Goal: Task Accomplishment & Management: Manage account settings

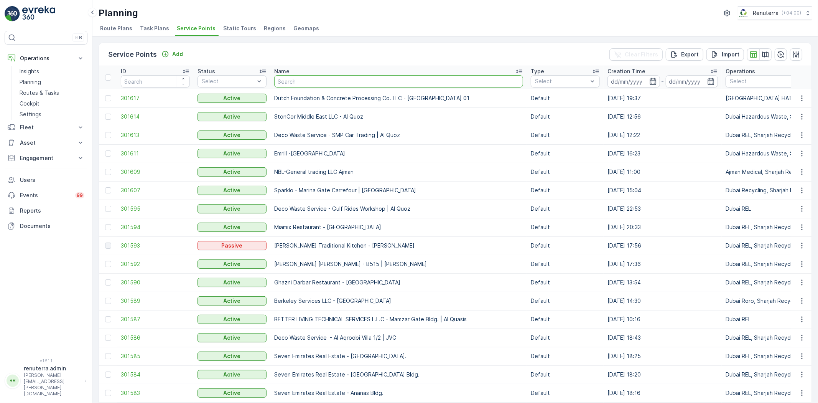
click at [305, 79] on input "text" at bounding box center [398, 81] width 249 height 12
type input "l"
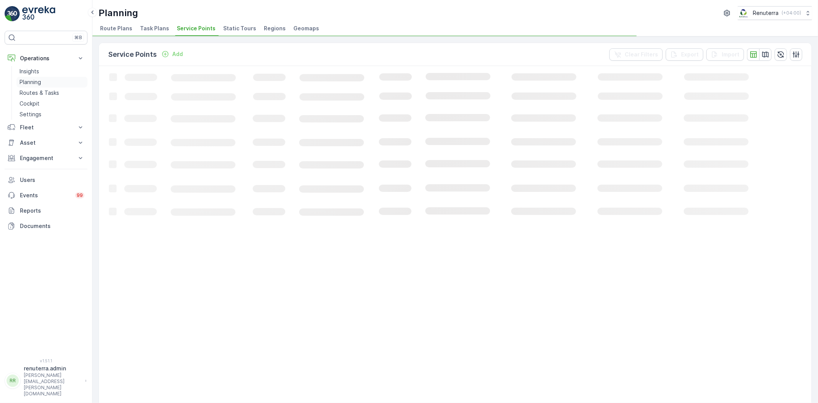
click at [38, 82] on p "Planning" at bounding box center [30, 82] width 21 height 8
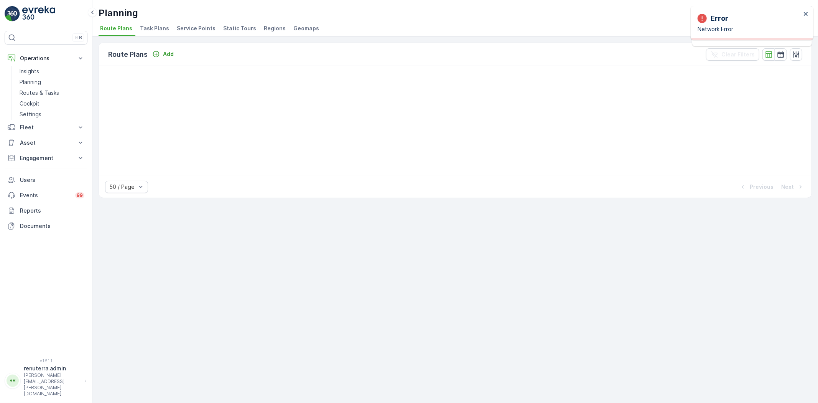
click at [191, 33] on li "Service Points" at bounding box center [196, 29] width 43 height 13
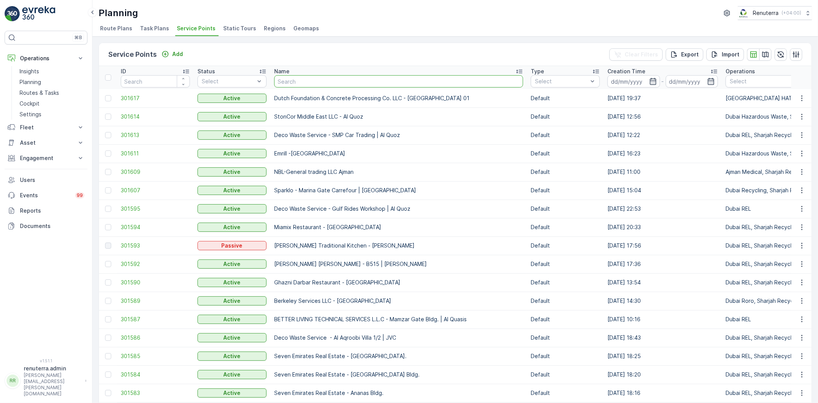
click at [298, 78] on input "text" at bounding box center [398, 81] width 249 height 12
type input "Salam"
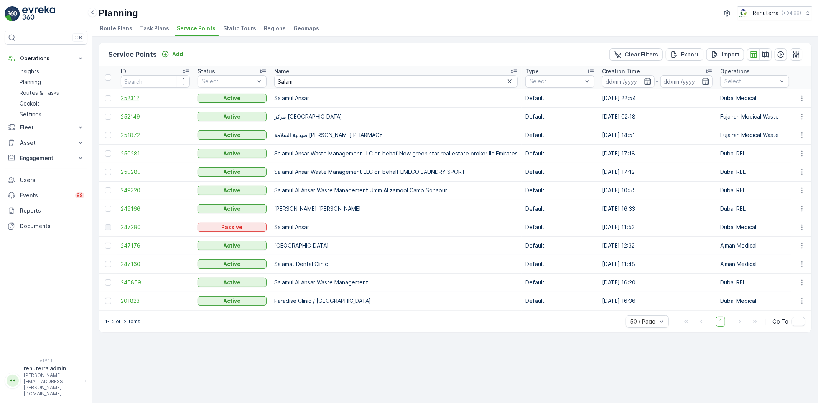
click at [131, 95] on span "252312" at bounding box center [155, 98] width 69 height 8
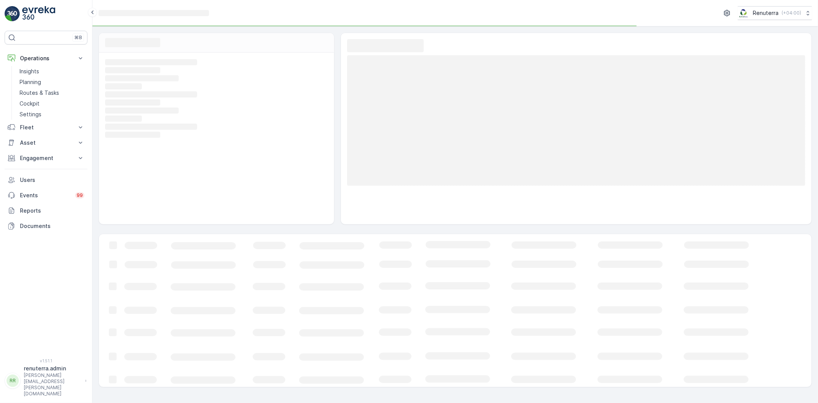
click at [130, 96] on rect at bounding box center [215, 94] width 221 height 7
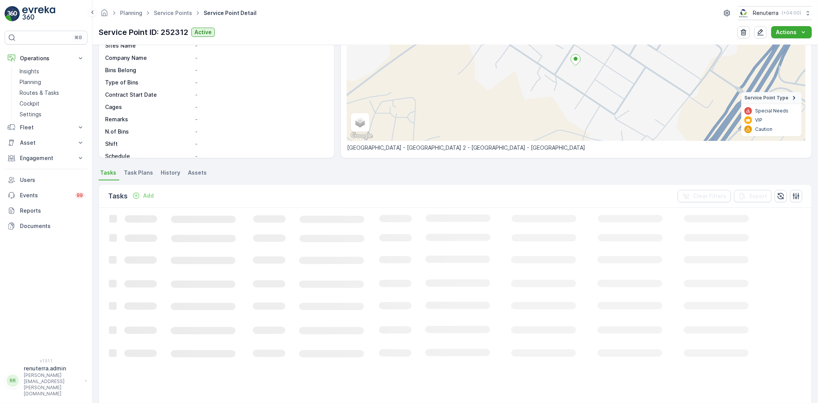
scroll to position [85, 0]
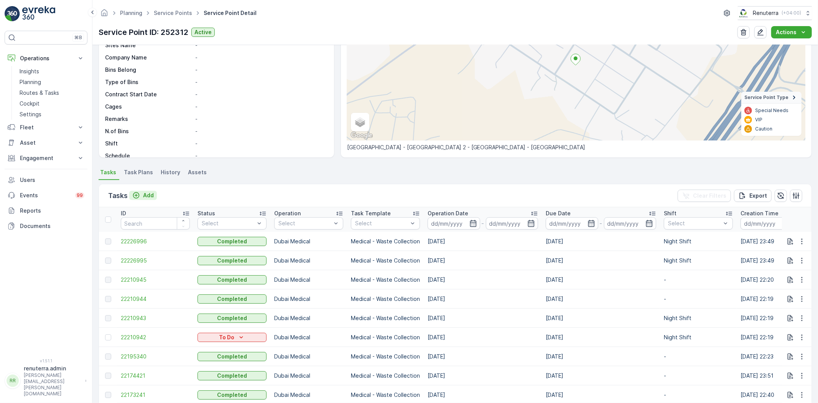
click at [152, 198] on p "Add" at bounding box center [148, 195] width 11 height 8
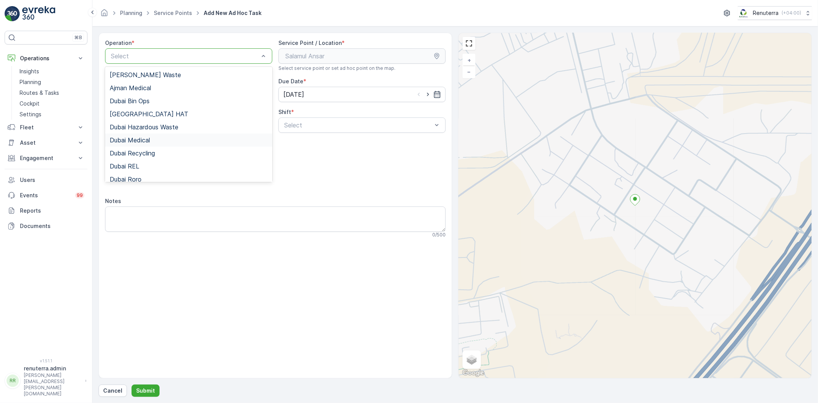
click at [151, 140] on div "Dubai Medical" at bounding box center [189, 140] width 158 height 7
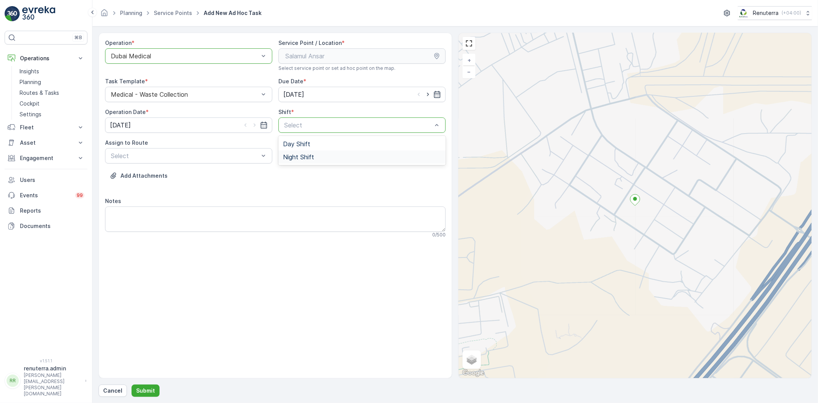
click at [310, 158] on span "Night Shift" at bounding box center [298, 156] width 31 height 7
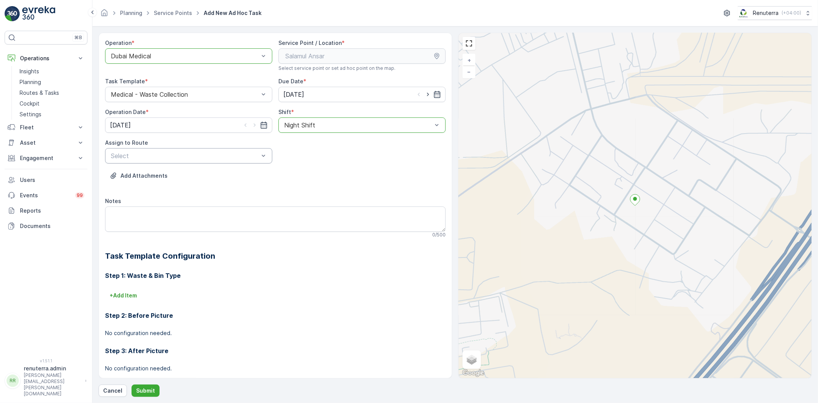
click at [217, 162] on div "Select" at bounding box center [188, 155] width 167 height 15
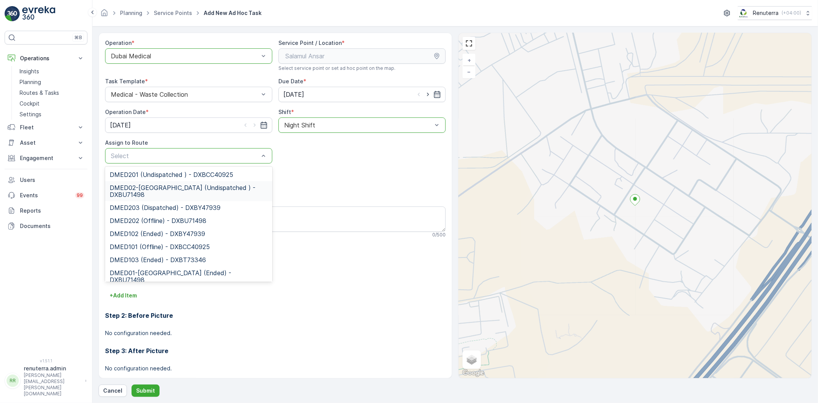
click at [207, 186] on span "DMED02-[GEOGRAPHIC_DATA] (Undispatched ) - DXBU71498" at bounding box center [189, 191] width 158 height 14
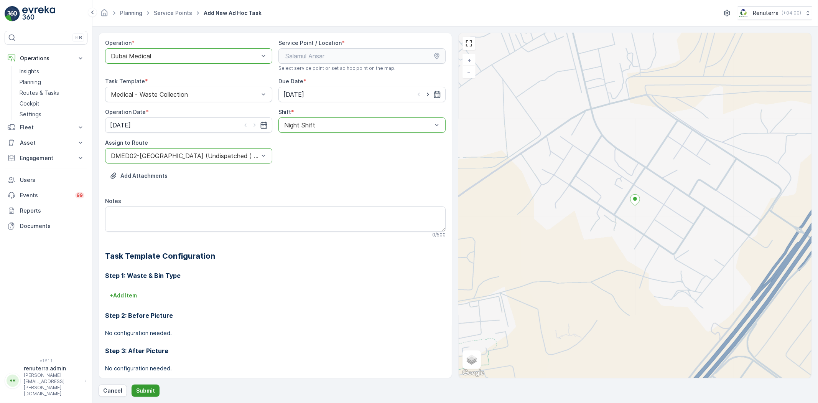
click at [151, 388] on p "Submit" at bounding box center [145, 391] width 19 height 8
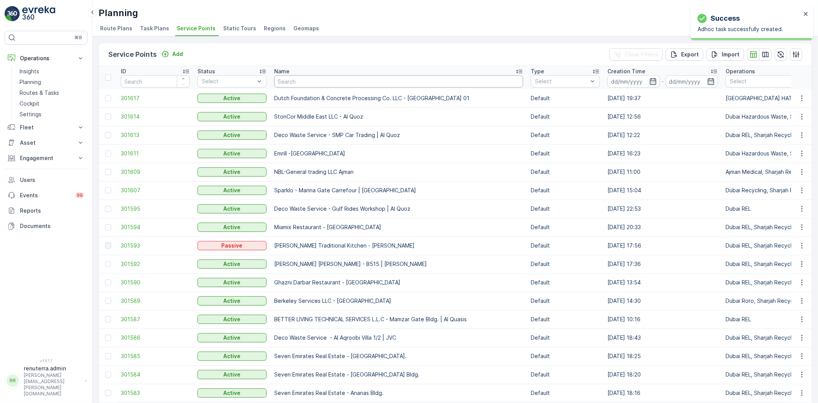
click at [325, 84] on input "text" at bounding box center [398, 81] width 249 height 12
type input "sala"
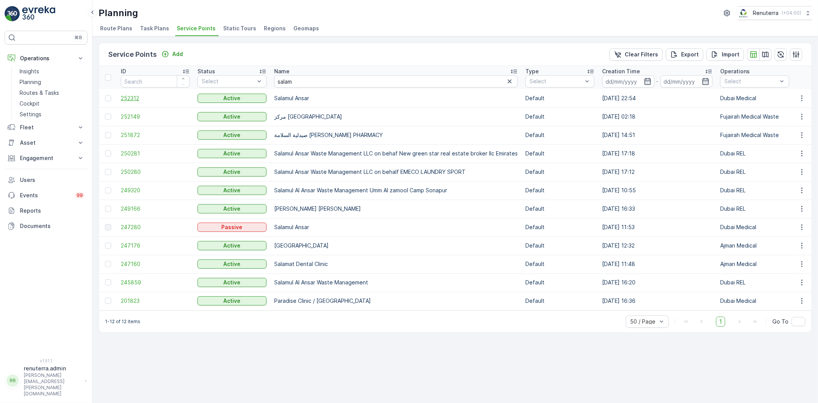
click at [139, 100] on span "252312" at bounding box center [155, 98] width 69 height 8
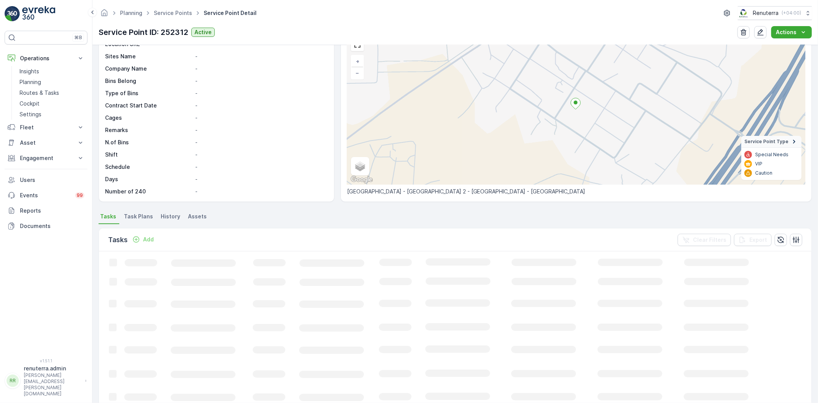
scroll to position [43, 0]
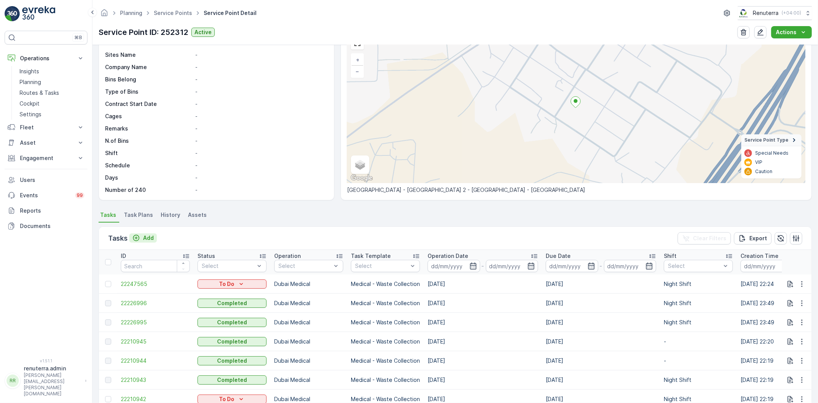
click at [148, 235] on p "Add" at bounding box center [148, 238] width 11 height 8
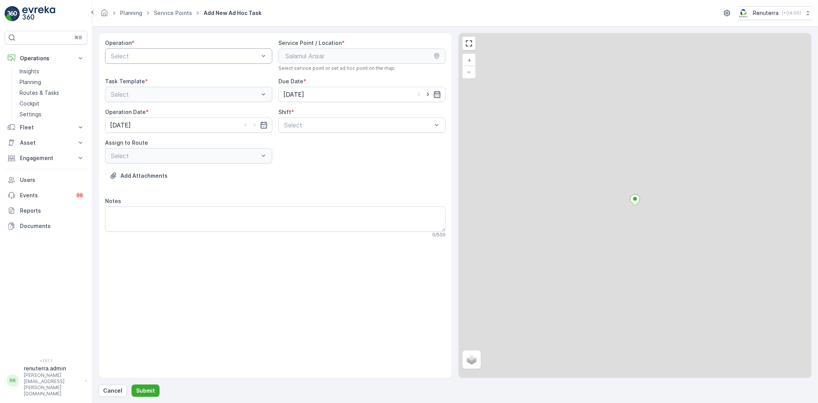
drag, startPoint x: 171, startPoint y: 44, endPoint x: 166, endPoint y: 49, distance: 6.0
click at [170, 44] on div "Operation *" at bounding box center [188, 43] width 167 height 8
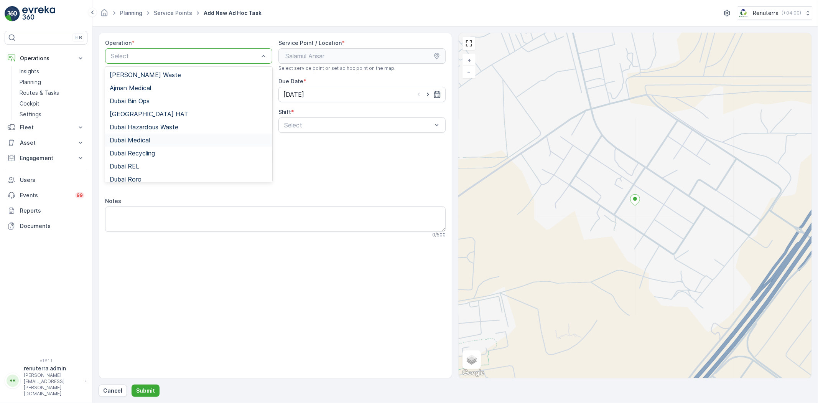
click at [129, 136] on div "Dubai Medical" at bounding box center [188, 139] width 167 height 13
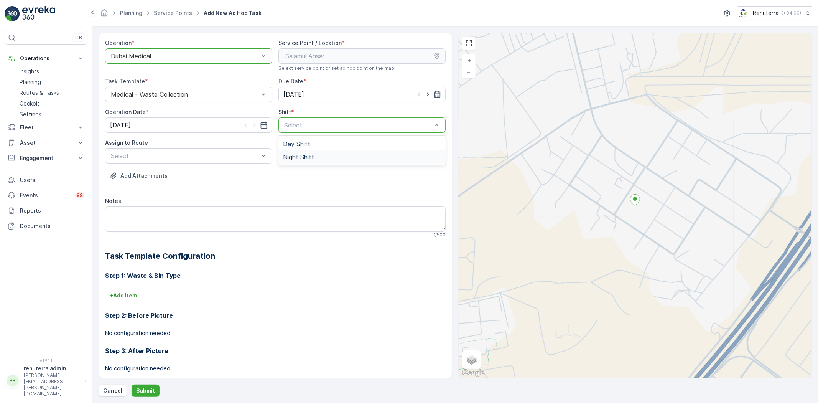
click at [290, 162] on div "Night Shift" at bounding box center [361, 156] width 167 height 13
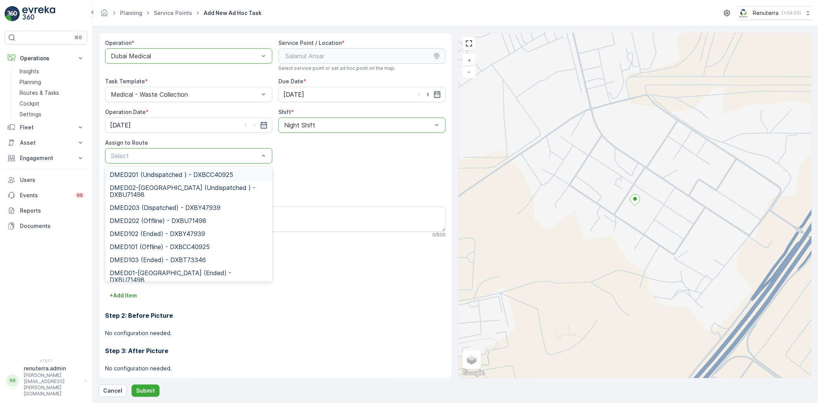
click at [174, 179] on div "DMED201 (Undispatched ) - DXBCC40925" at bounding box center [188, 174] width 167 height 13
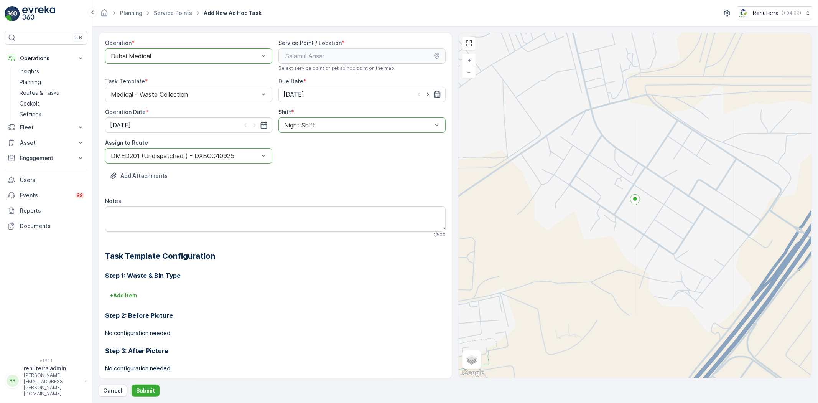
click at [184, 149] on div "DMED201 (Undispatched ) - DXBCC40925" at bounding box center [188, 155] width 167 height 15
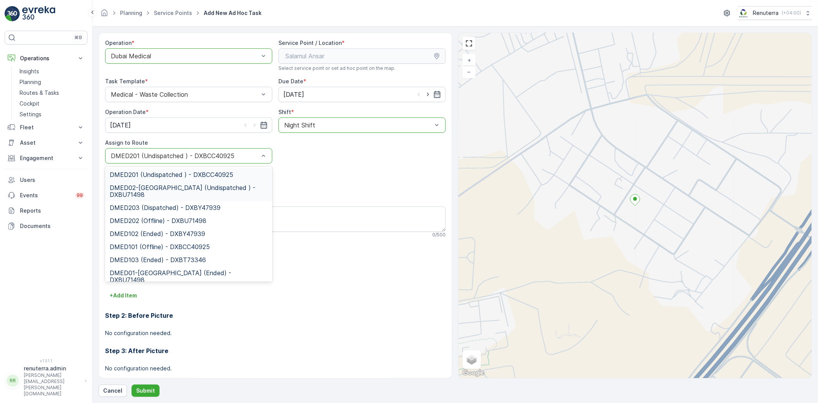
click at [165, 191] on span "DMED02-Khawaneej Yard (Undispatched ) - DXBU71498" at bounding box center [189, 191] width 158 height 14
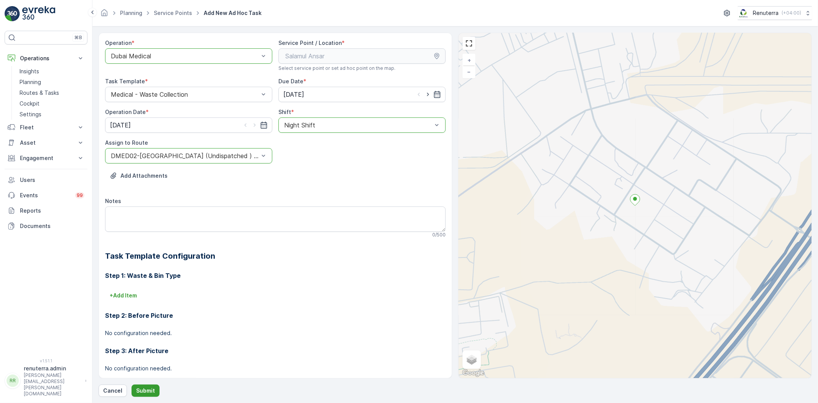
drag, startPoint x: 144, startPoint y: 382, endPoint x: 142, endPoint y: 388, distance: 6.9
click at [144, 382] on div "Operation * option Dubai Medical, selected. Dubai Medical Service Point / Locat…" at bounding box center [455, 215] width 713 height 364
click at [142, 387] on p "Submit" at bounding box center [145, 391] width 19 height 8
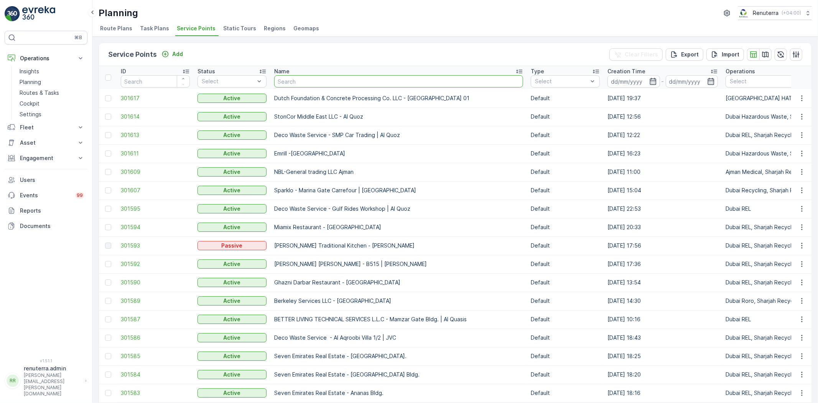
click at [301, 86] on input "text" at bounding box center [398, 81] width 249 height 12
type input "dott"
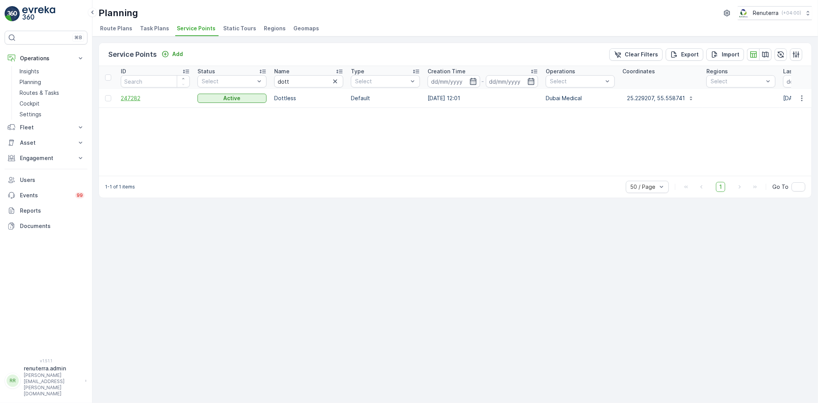
click at [136, 97] on span "247282" at bounding box center [155, 98] width 69 height 8
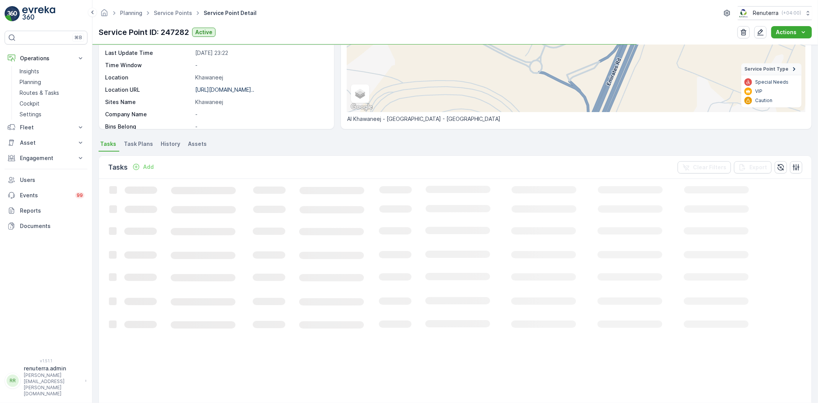
scroll to position [128, 0]
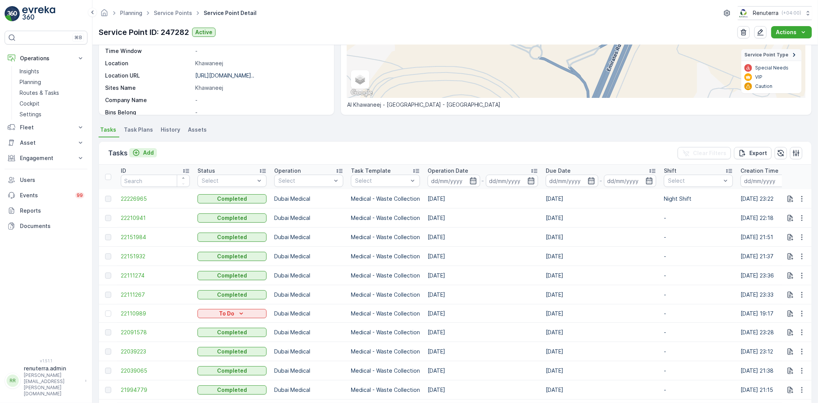
click at [142, 151] on div "Add" at bounding box center [142, 153] width 21 height 8
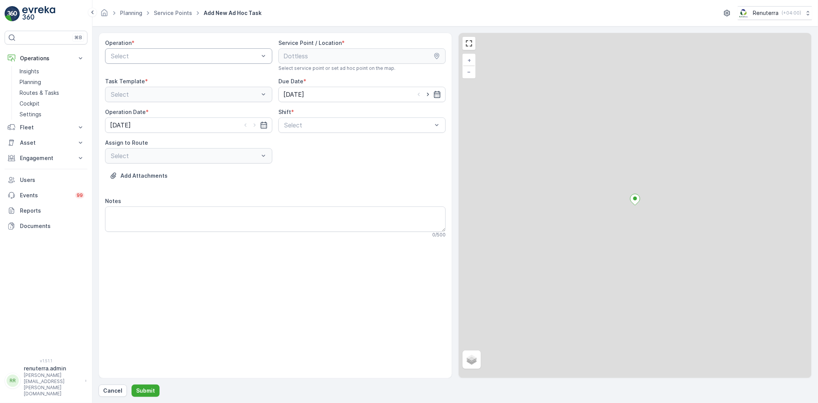
click at [143, 51] on div "Select" at bounding box center [188, 55] width 167 height 15
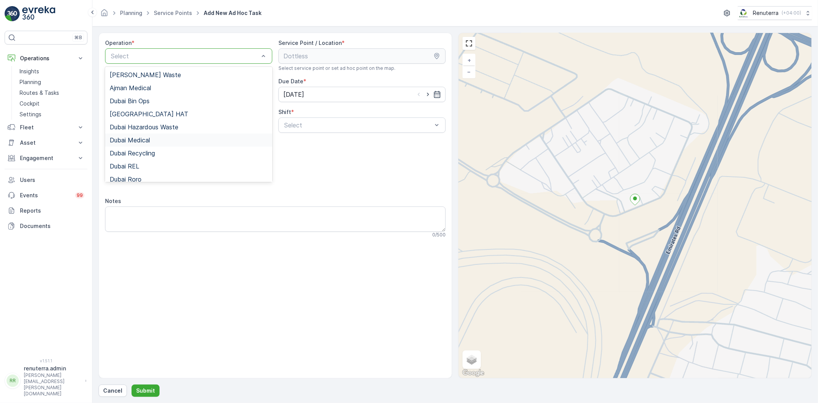
drag, startPoint x: 147, startPoint y: 143, endPoint x: 156, endPoint y: 139, distance: 10.0
click at [147, 143] on span "Dubai Medical" at bounding box center [130, 140] width 40 height 7
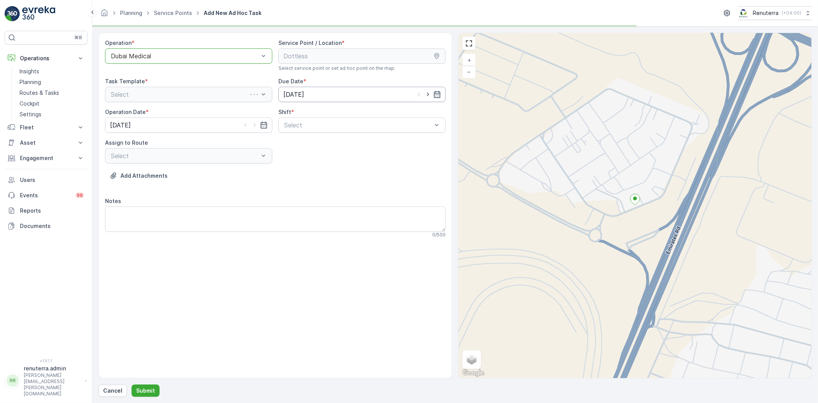
click at [317, 98] on input "[DATE]" at bounding box center [361, 94] width 167 height 15
click at [308, 123] on th "Mo" at bounding box center [305, 129] width 14 height 14
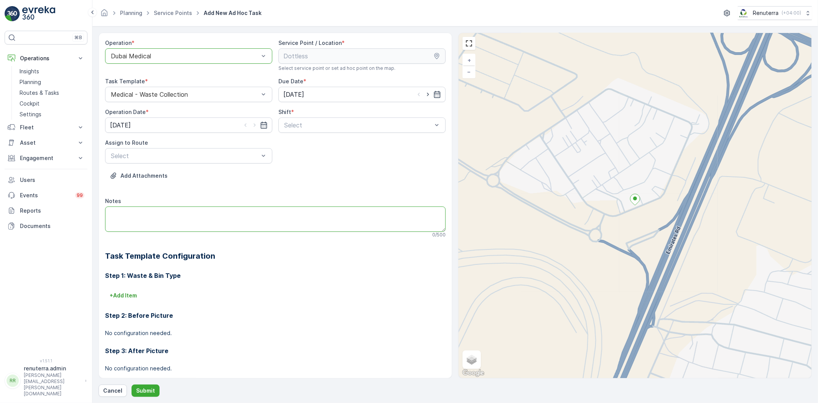
click at [391, 207] on textarea "Notes" at bounding box center [275, 218] width 341 height 25
click at [358, 132] on div "Select" at bounding box center [361, 124] width 167 height 15
click at [310, 154] on span "Night Shift" at bounding box center [298, 156] width 31 height 7
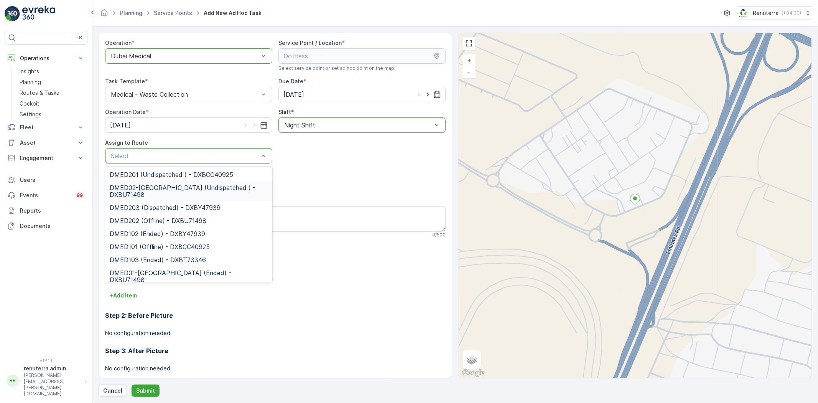
drag, startPoint x: 165, startPoint y: 190, endPoint x: 154, endPoint y: 250, distance: 60.8
click at [164, 190] on span "DMED02-Khawaneej Yard (Undispatched ) - DXBU71498" at bounding box center [189, 191] width 158 height 14
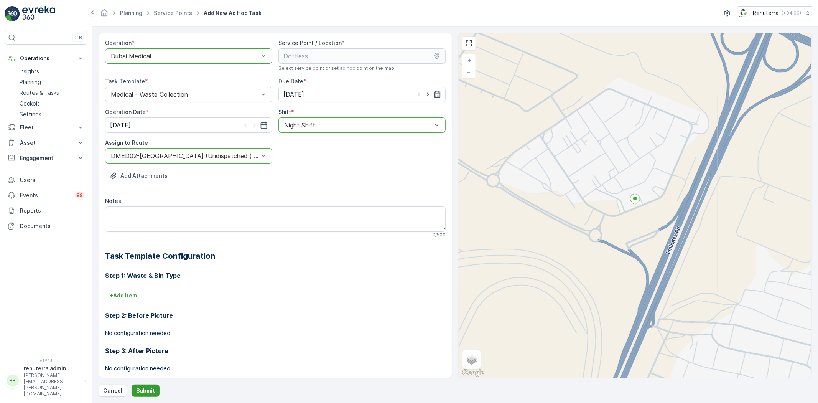
drag, startPoint x: 127, startPoint y: 391, endPoint x: 133, endPoint y: 390, distance: 6.3
click at [128, 391] on div "Cancel Submit" at bounding box center [455, 390] width 713 height 12
click at [133, 389] on button "Submit" at bounding box center [146, 390] width 28 height 12
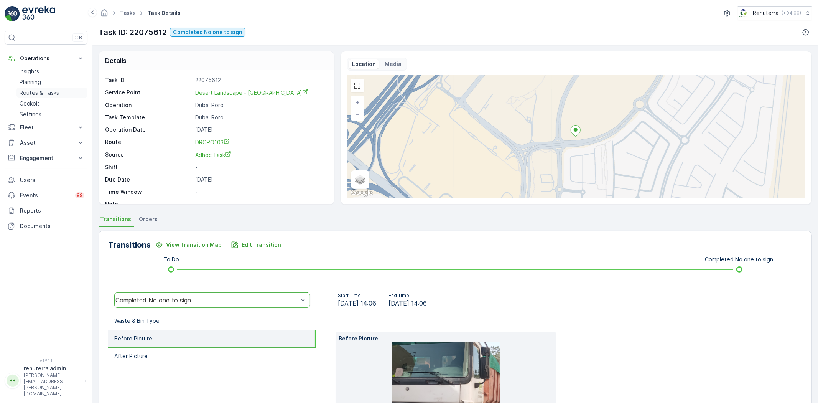
click at [35, 90] on p "Routes & Tasks" at bounding box center [40, 93] width 40 height 8
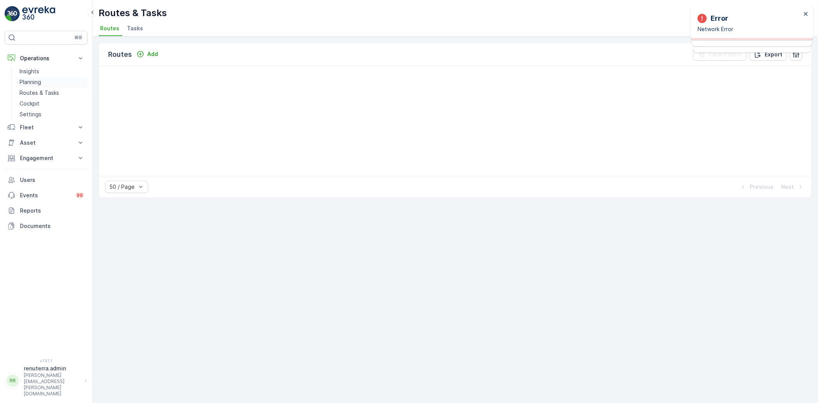
click at [39, 83] on p "Planning" at bounding box center [30, 82] width 21 height 8
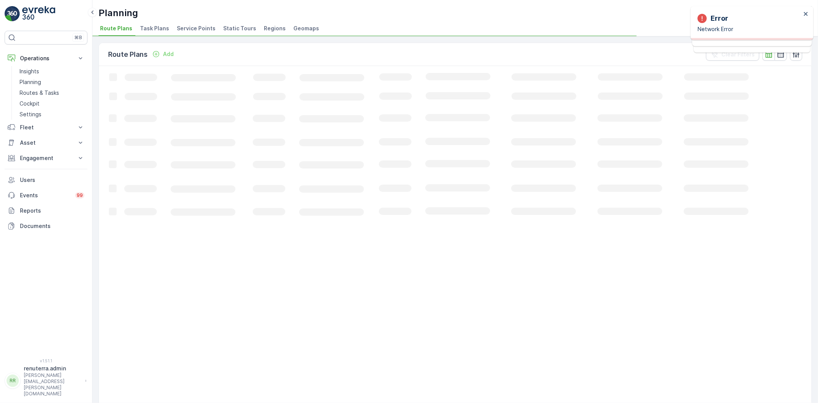
click at [197, 33] on li "Service Points" at bounding box center [196, 29] width 43 height 13
click at [44, 81] on link "Planning" at bounding box center [51, 82] width 71 height 11
click at [195, 29] on span "Service Points" at bounding box center [196, 29] width 39 height 8
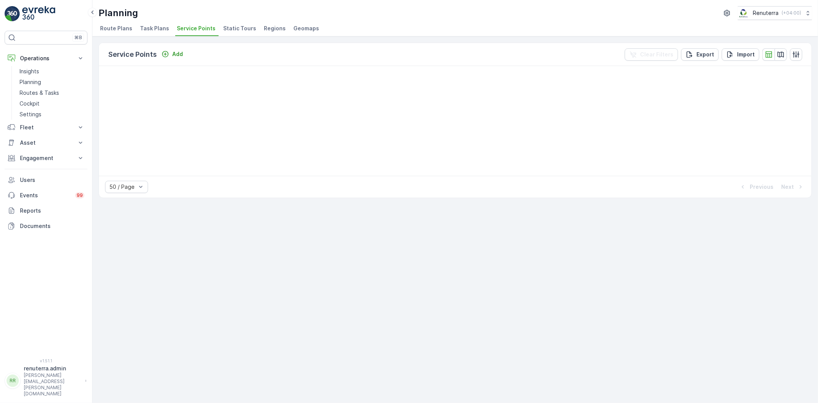
click at [746, 139] on div at bounding box center [455, 121] width 713 height 110
click at [736, 112] on div at bounding box center [455, 121] width 713 height 110
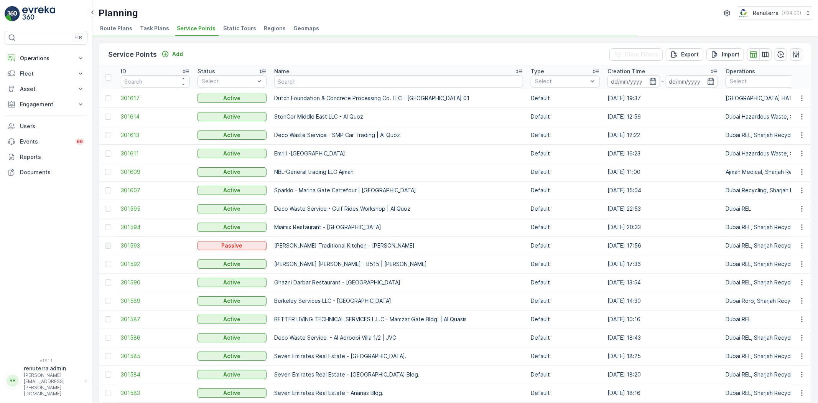
click at [306, 78] on input "text" at bounding box center [398, 81] width 249 height 12
type input "rixo"
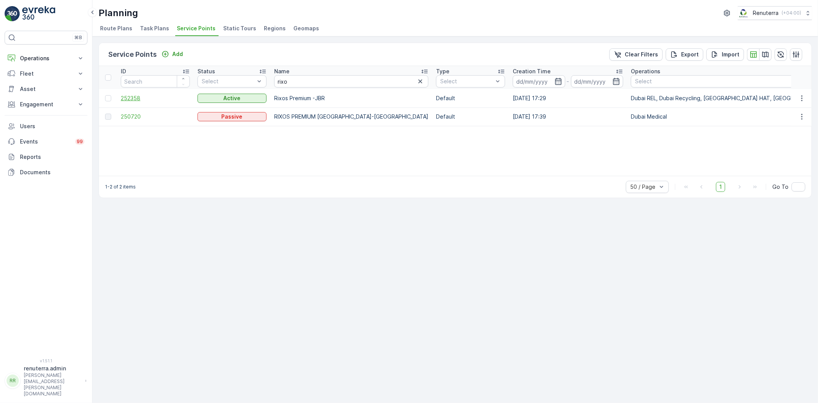
click at [137, 97] on span "252358" at bounding box center [155, 98] width 69 height 8
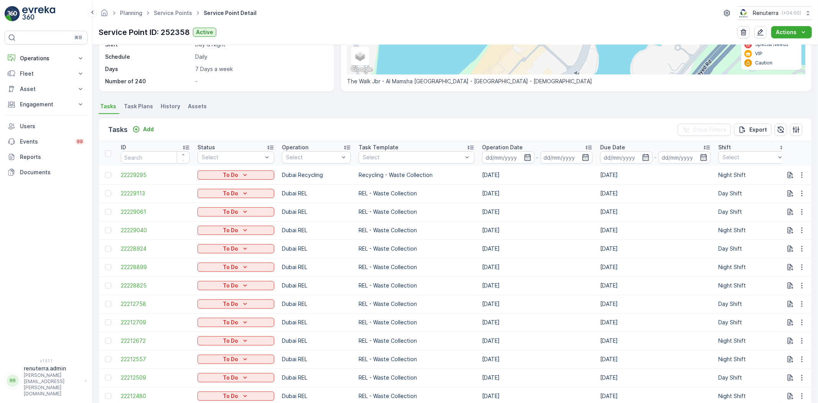
scroll to position [128, 0]
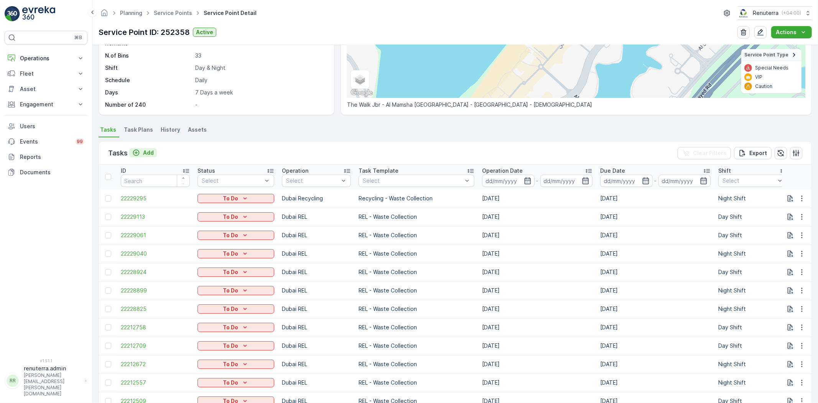
click at [155, 156] on button "Add" at bounding box center [143, 152] width 28 height 9
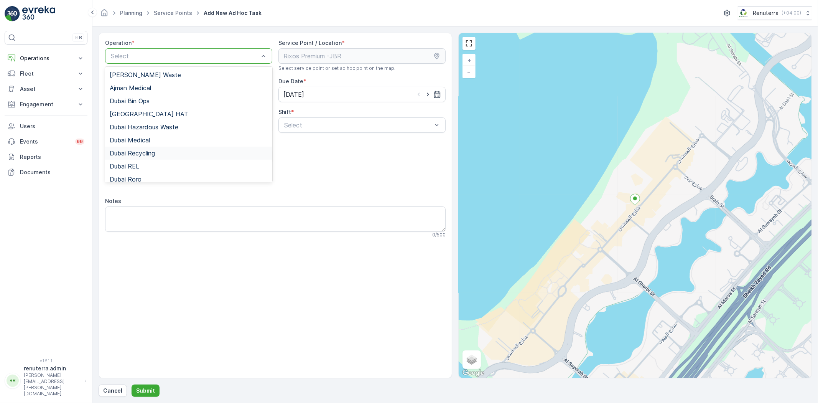
click at [144, 155] on span "Dubai Recycling" at bounding box center [132, 153] width 45 height 7
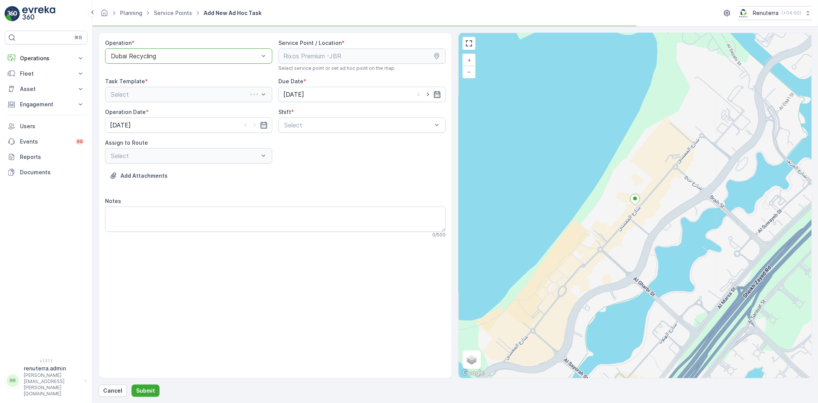
click at [295, 116] on div "Shift * Select" at bounding box center [361, 120] width 167 height 25
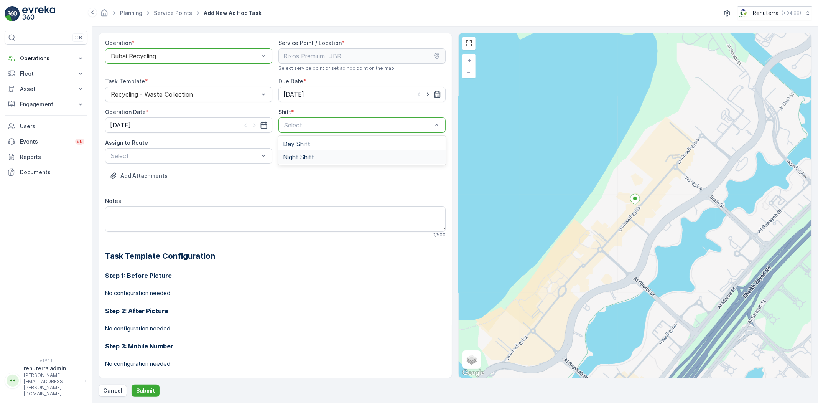
click at [296, 156] on span "Night Shift" at bounding box center [298, 156] width 31 height 7
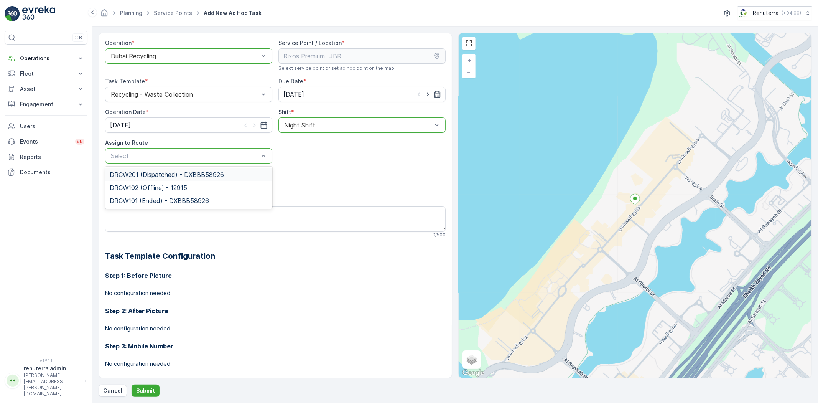
click at [149, 177] on span "DRCW201 (Dispatched) - DXBBB58926" at bounding box center [167, 174] width 114 height 7
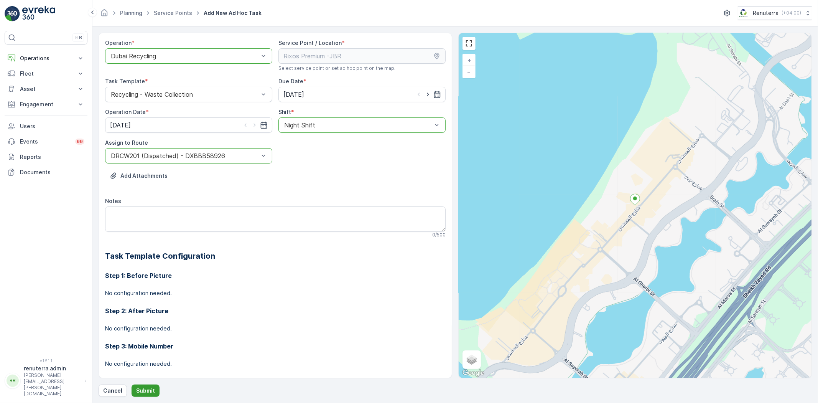
click at [135, 384] on button "Submit" at bounding box center [146, 390] width 28 height 12
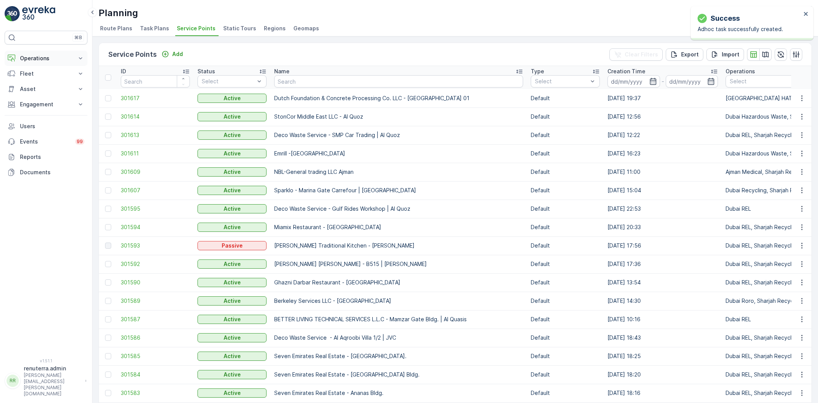
click at [41, 62] on button "Operations" at bounding box center [46, 58] width 83 height 15
click at [35, 91] on p "Routes & Tasks" at bounding box center [40, 93] width 40 height 8
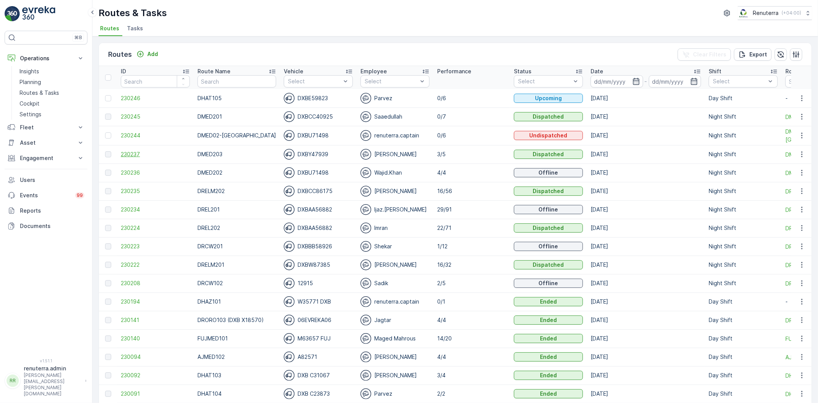
click at [137, 151] on span "230237" at bounding box center [155, 154] width 69 height 8
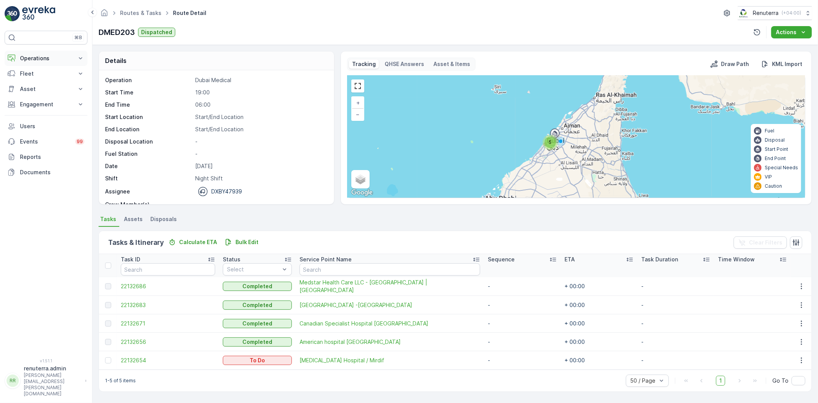
click at [32, 52] on button "Operations" at bounding box center [46, 58] width 83 height 15
click at [36, 58] on p "Operations" at bounding box center [46, 58] width 52 height 8
click at [36, 59] on p "Operations" at bounding box center [46, 58] width 52 height 8
click at [46, 94] on p "Routes & Tasks" at bounding box center [40, 93] width 40 height 8
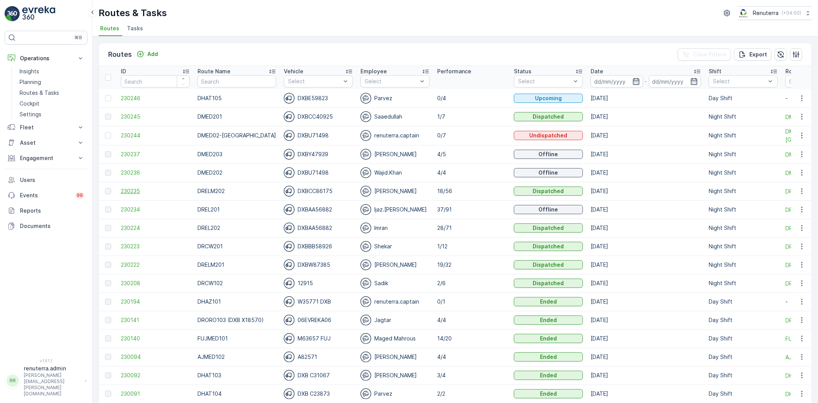
click at [132, 191] on span "230235" at bounding box center [155, 191] width 69 height 8
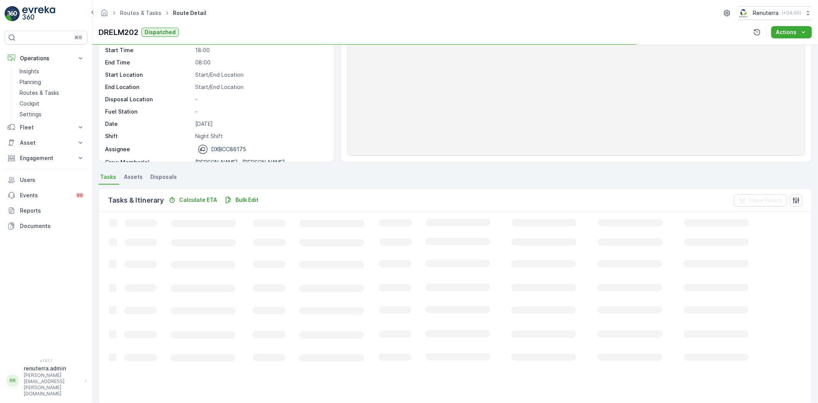
scroll to position [43, 0]
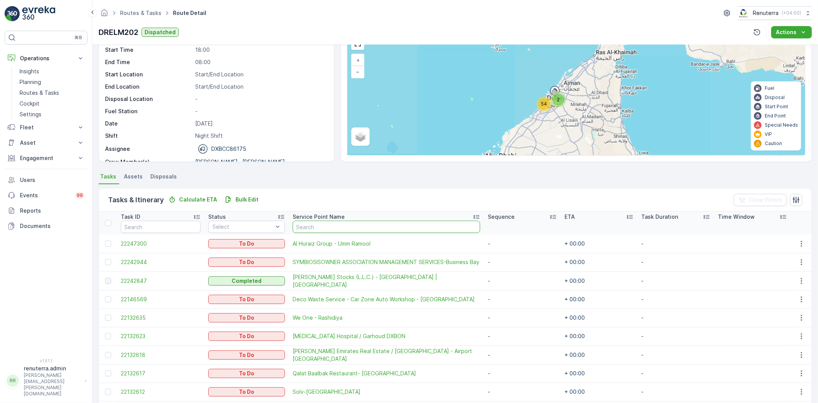
click at [319, 226] on input "text" at bounding box center [387, 227] width 188 height 12
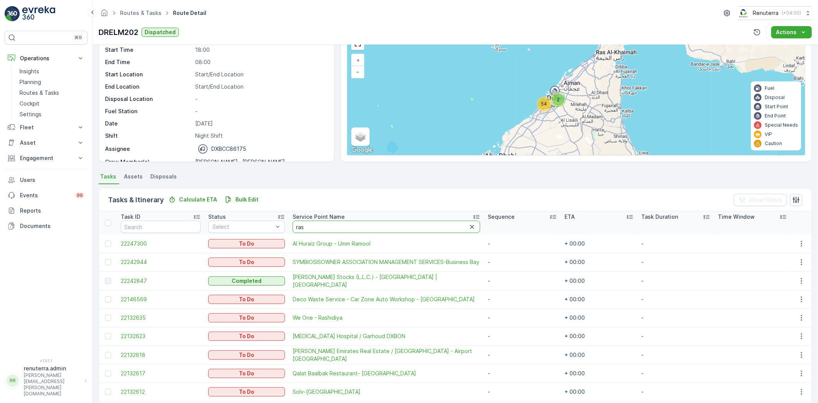
type input "rash"
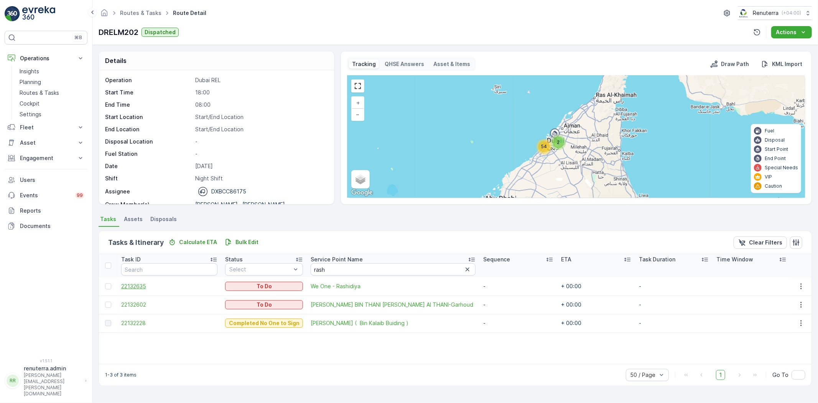
click at [133, 286] on span "22132635" at bounding box center [169, 286] width 97 height 8
click at [799, 282] on icon "button" at bounding box center [801, 286] width 8 height 8
click at [801, 288] on icon "button" at bounding box center [801, 286] width 8 height 8
click at [788, 330] on span "Remove from Route" at bounding box center [790, 330] width 52 height 8
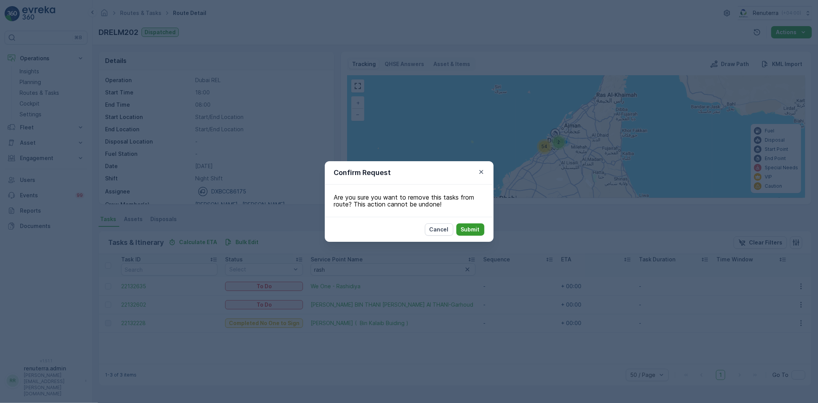
click at [479, 228] on p "Submit" at bounding box center [470, 229] width 19 height 8
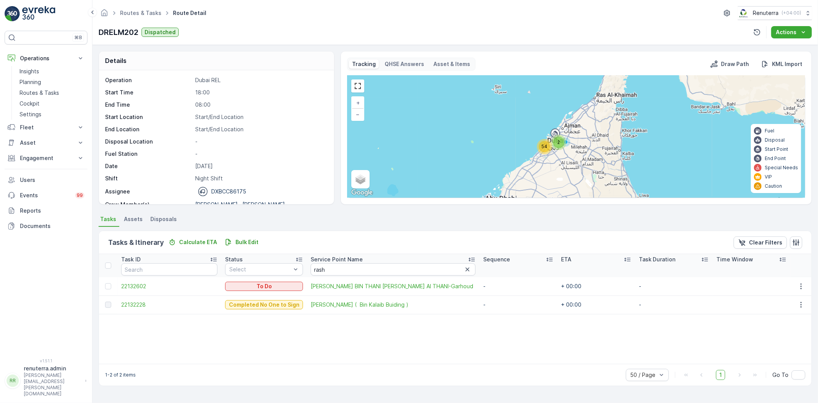
click at [224, 91] on p "18:00" at bounding box center [260, 93] width 131 height 8
click at [37, 89] on p "Routes & Tasks" at bounding box center [40, 93] width 40 height 8
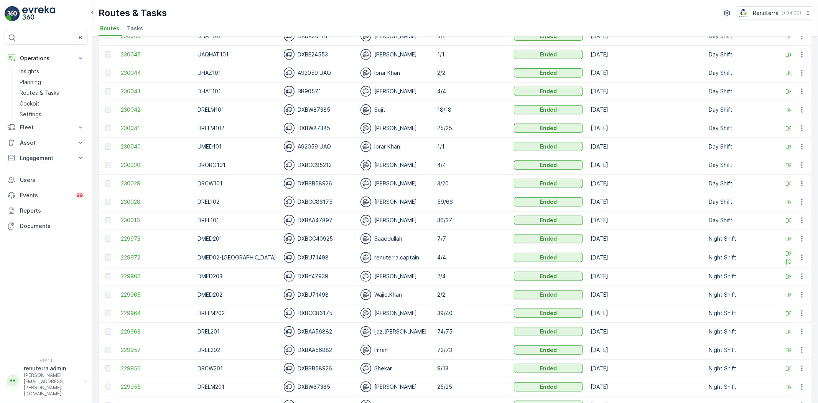
scroll to position [511, 0]
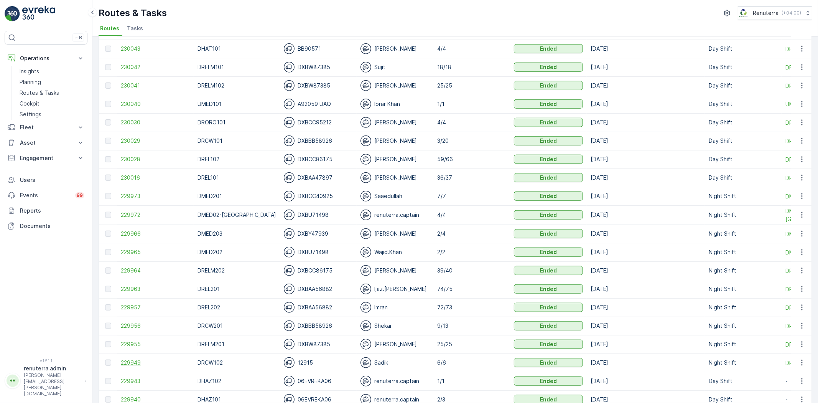
click at [132, 361] on span "229949" at bounding box center [155, 363] width 69 height 8
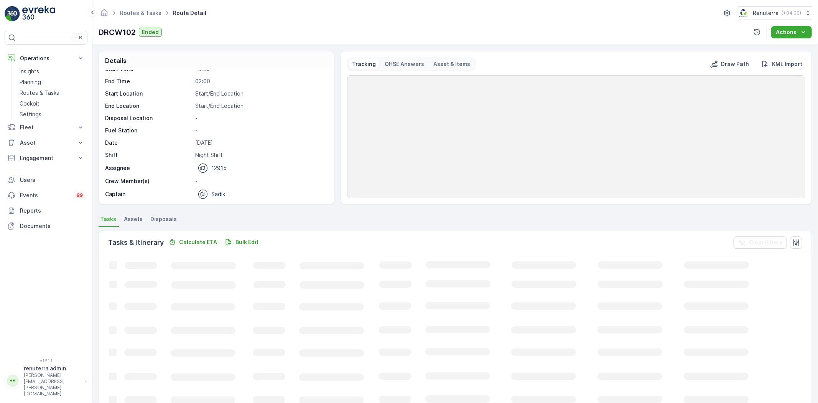
scroll to position [24, 0]
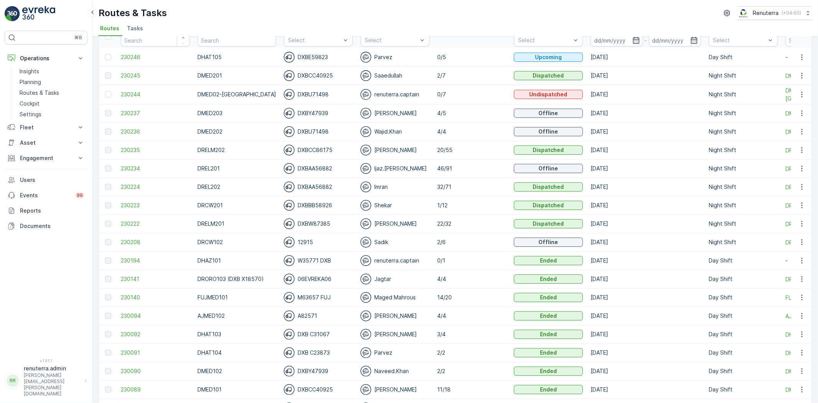
scroll to position [43, 0]
click at [124, 239] on span "230208" at bounding box center [155, 241] width 69 height 8
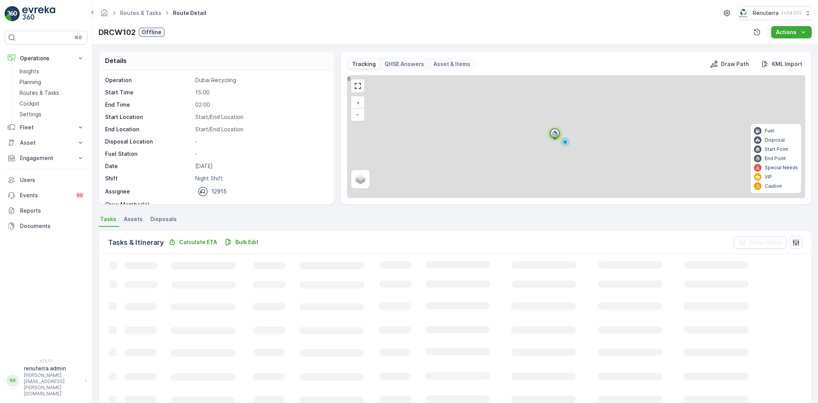
scroll to position [17, 0]
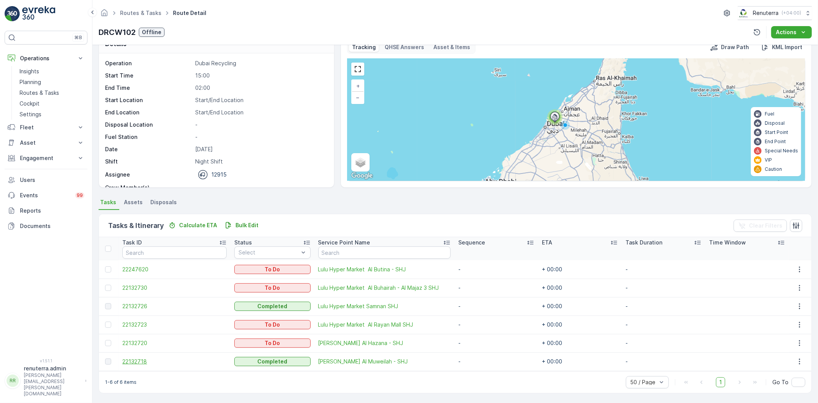
click at [127, 360] on span "22132718" at bounding box center [174, 361] width 104 height 8
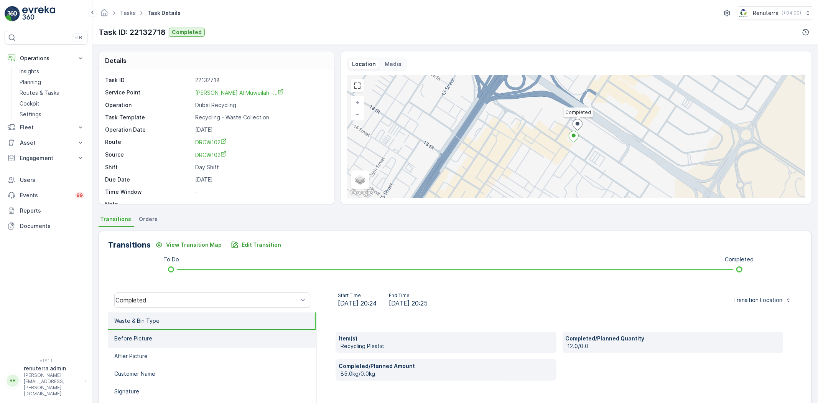
click at [171, 340] on li "Before Picture" at bounding box center [212, 339] width 208 height 18
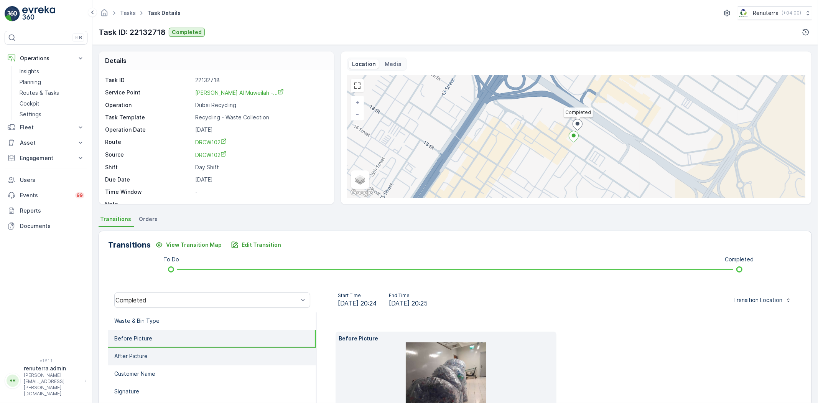
click at [163, 353] on li "After Picture" at bounding box center [212, 356] width 208 height 18
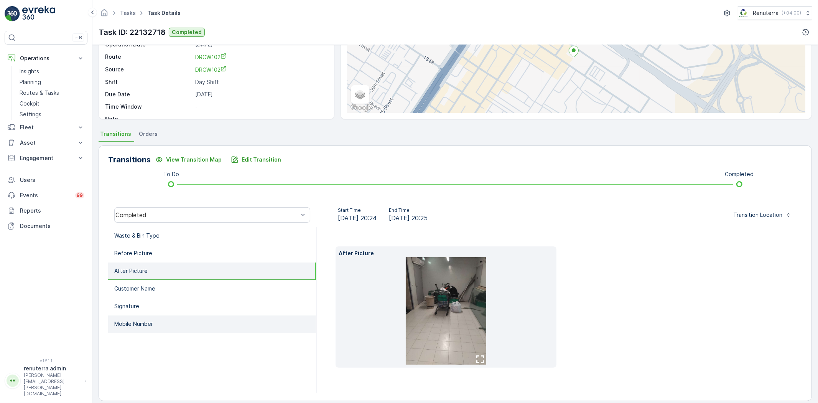
click at [159, 315] on li "Mobile Number" at bounding box center [212, 324] width 208 height 18
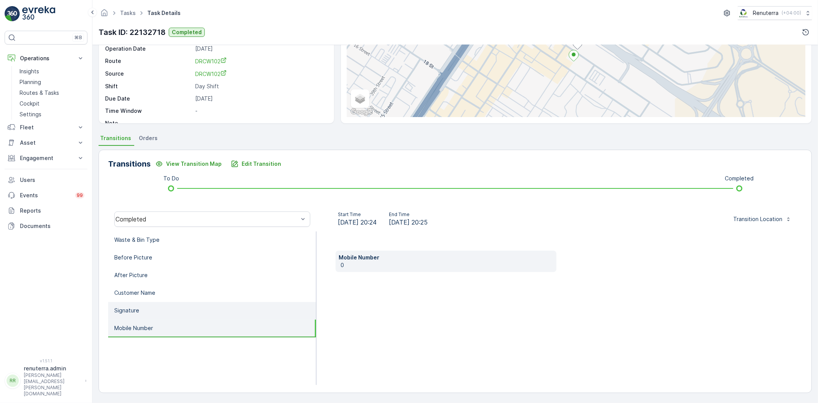
scroll to position [81, 0]
click at [156, 307] on li "Signature" at bounding box center [212, 311] width 208 height 18
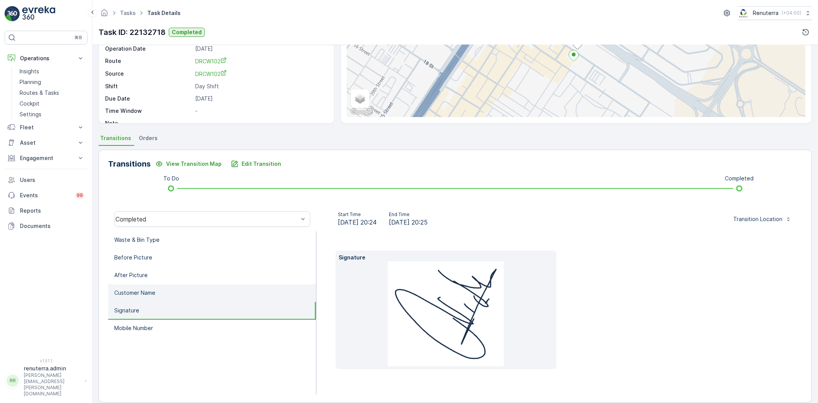
click at [156, 293] on li "Customer Name" at bounding box center [212, 293] width 208 height 18
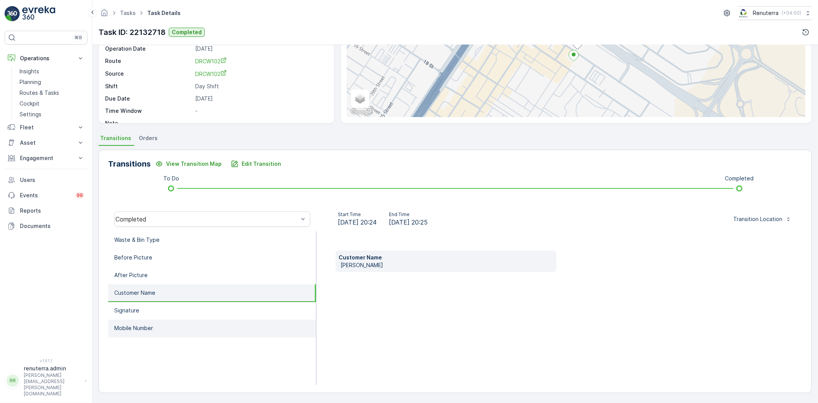
click at [148, 324] on p "Mobile Number" at bounding box center [133, 328] width 39 height 8
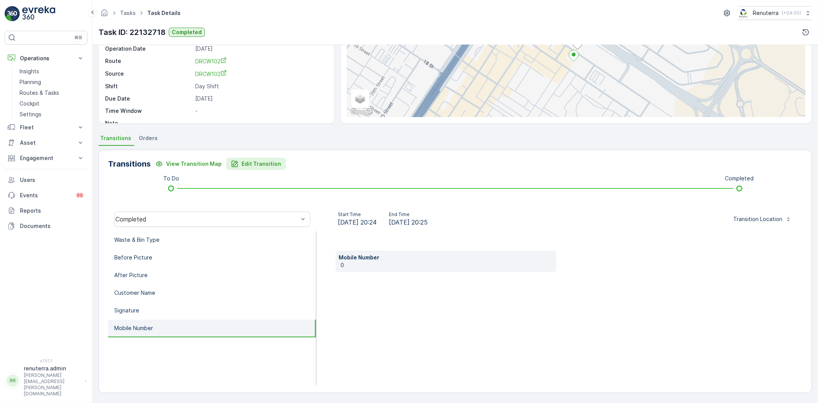
click at [247, 163] on p "Edit Transition" at bounding box center [262, 164] width 40 height 8
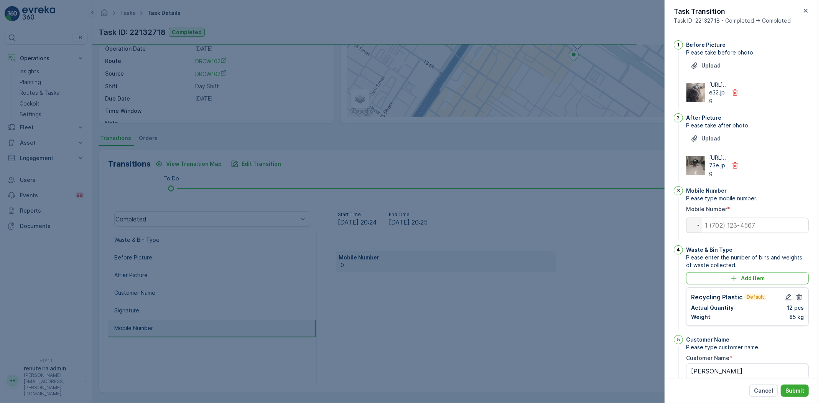
scroll to position [135, 0]
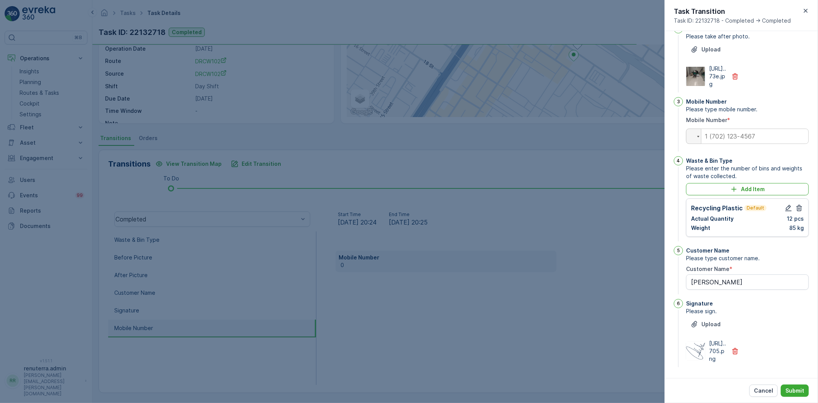
type Name "Lulu Muweilah"
drag, startPoint x: 734, startPoint y: 133, endPoint x: 739, endPoint y: 127, distance: 7.1
click at [734, 132] on div "Mobile Number Please type mobile number. Mobile Number * Phone" at bounding box center [747, 125] width 123 height 56
click at [739, 128] on input "tel" at bounding box center [747, 135] width 123 height 15
type input "5"
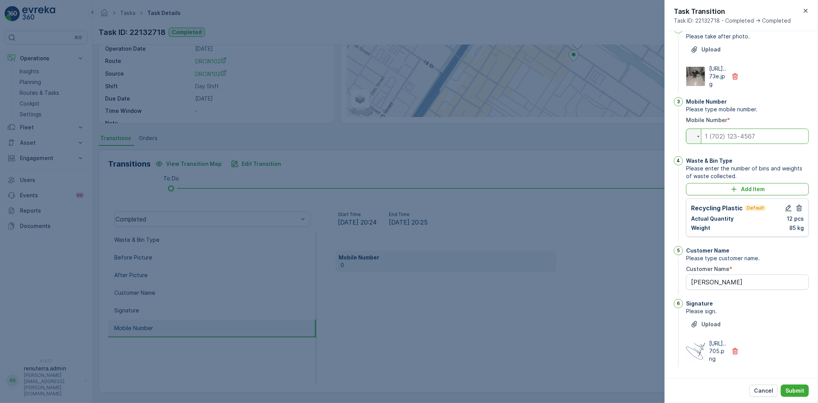
type Name "Lulu Muweilah"
type input "+52"
type Name "Lulu Muweilah"
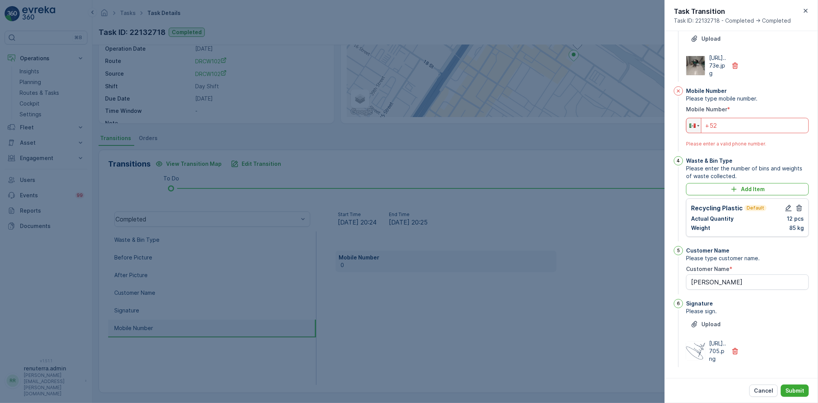
type input "+5"
type Name "Lulu Muweilah"
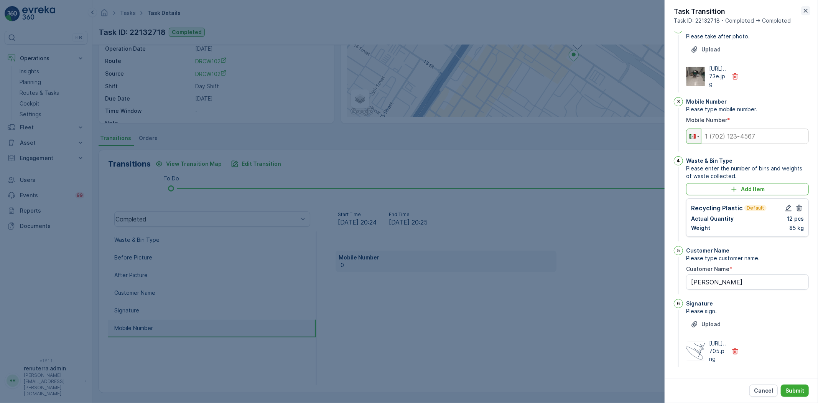
click at [806, 13] on icon "button" at bounding box center [806, 11] width 8 height 8
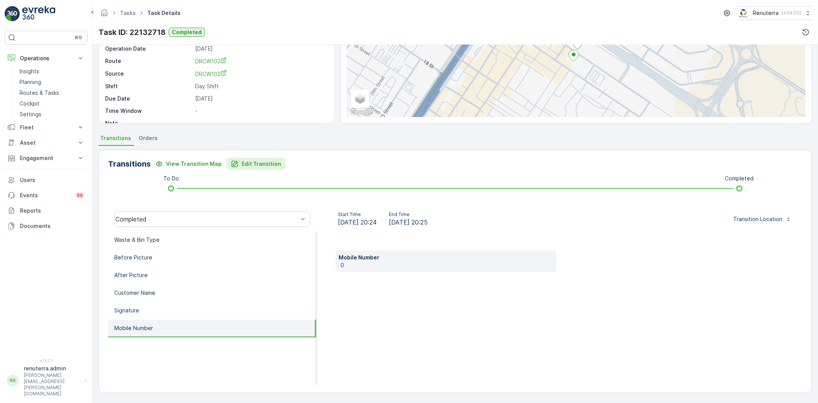
click at [244, 166] on p "Edit Transition" at bounding box center [262, 164] width 40 height 8
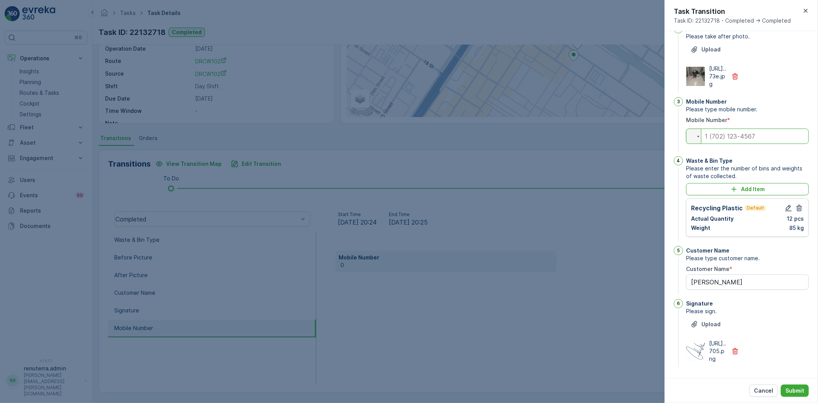
click at [757, 128] on input "tel" at bounding box center [747, 135] width 123 height 15
type input "0"
type Name "Lulu Muweilah"
type input "05"
type Name "Lulu Muweilah"
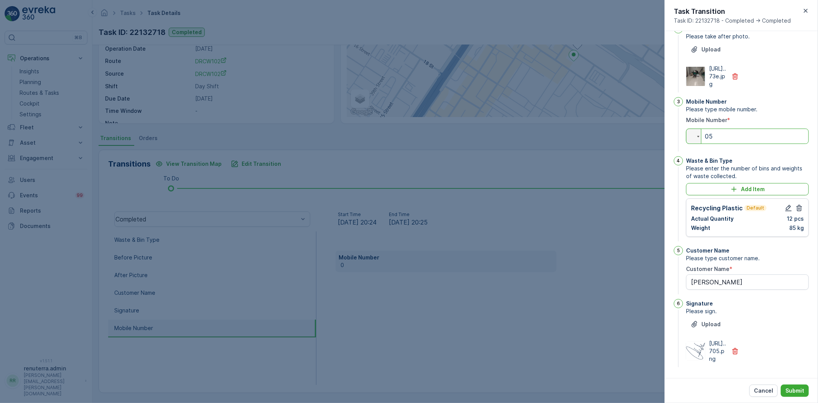
type input "052"
type Name "Lulu Muweilah"
type input "0525"
type Name "Lulu Muweilah"
type input "05259"
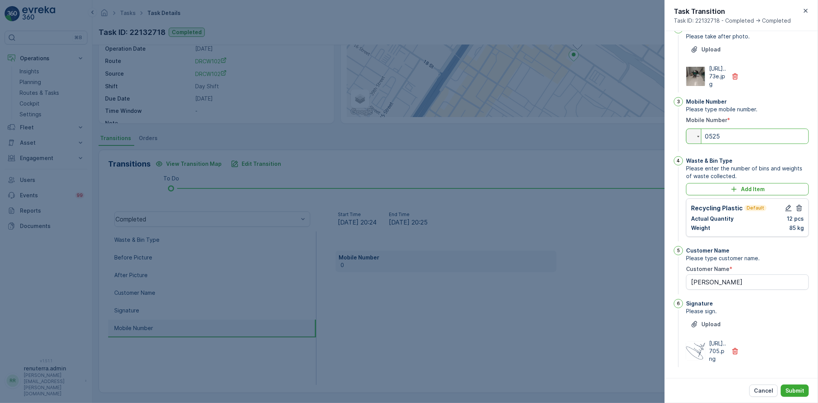
type Name "Lulu Muweilah"
type input "052594"
type Name "Lulu Muweilah"
type input "0525947"
type Name "Lulu Muweilah"
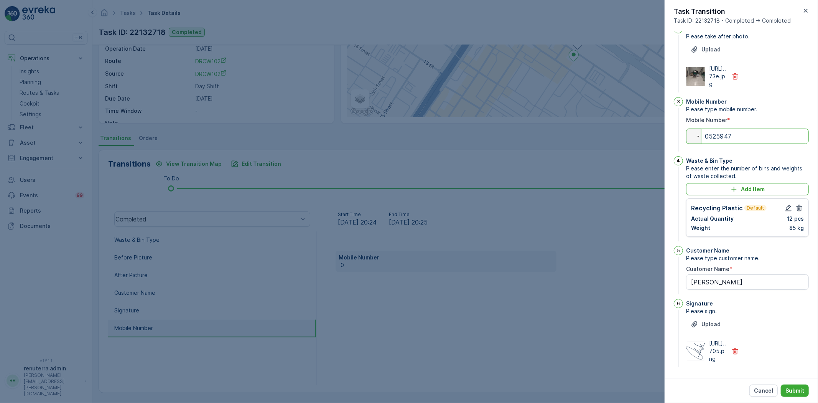
type input "05259479"
type Name "Lulu Muweilah"
type input "052594790"
type Name "Lulu Muweilah"
type input "0525947902"
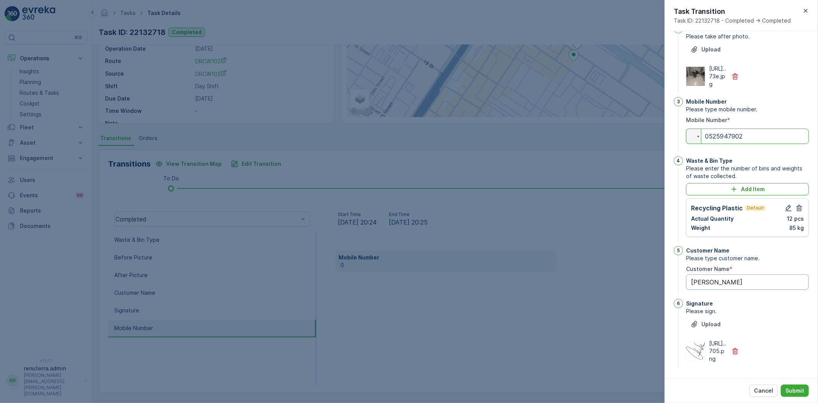
type Name "Lulu Muweilah"
type input "0525947902"
click at [803, 391] on p "Submit" at bounding box center [794, 391] width 19 height 8
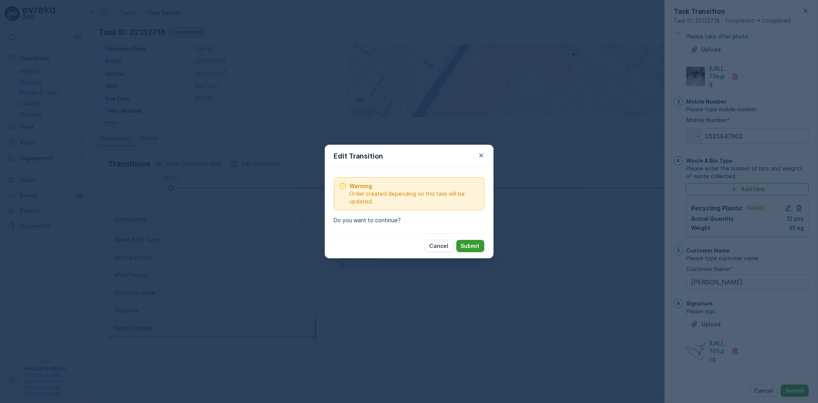
click at [468, 246] on p "Submit" at bounding box center [470, 246] width 19 height 8
type Name "Lulu Muweilah"
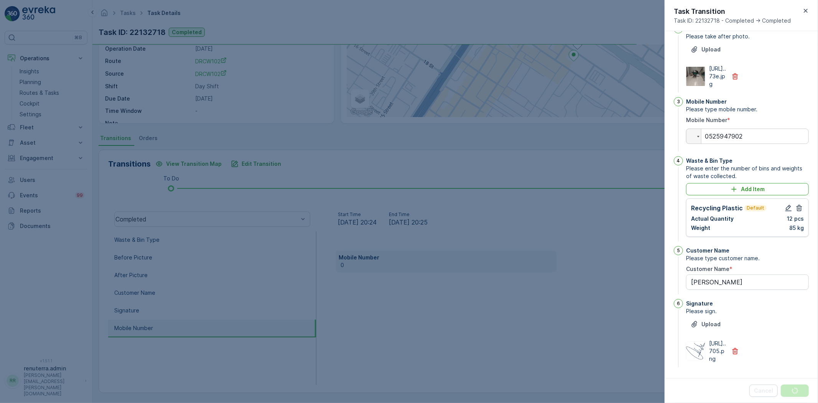
scroll to position [0, 0]
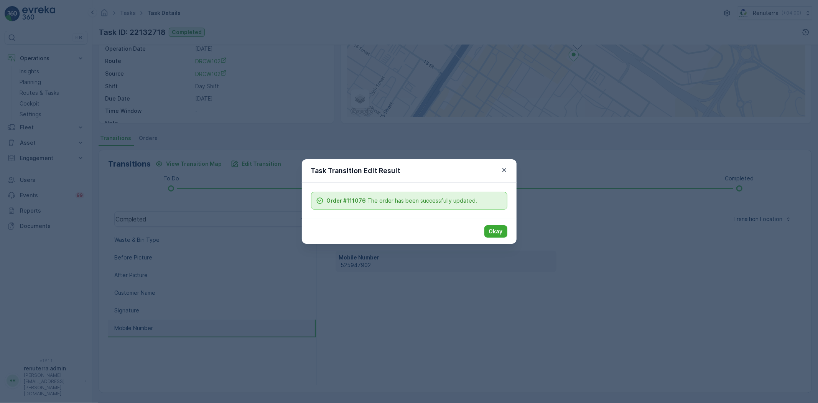
click at [502, 236] on button "Okay" at bounding box center [495, 231] width 23 height 12
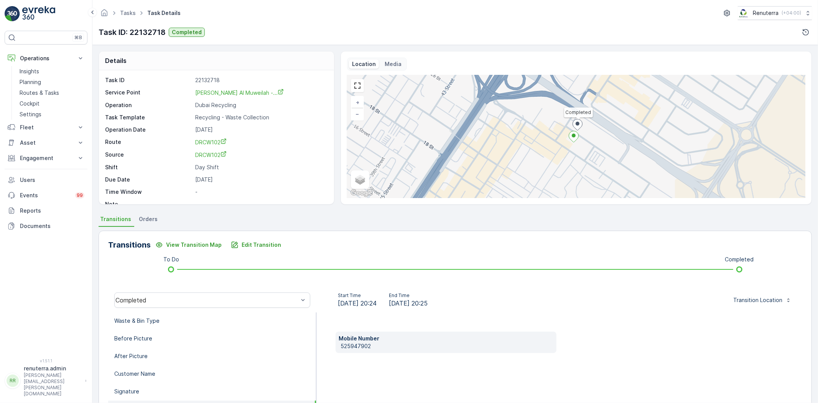
click at [170, 311] on div "Completed" at bounding box center [212, 300] width 208 height 25
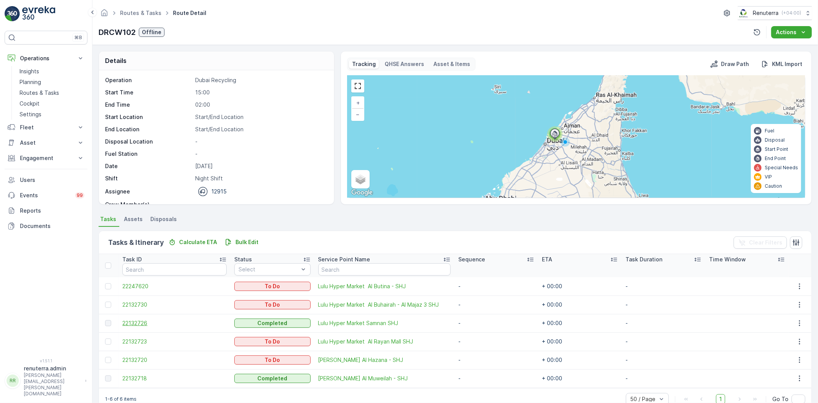
click at [141, 322] on span "22132726" at bounding box center [174, 323] width 104 height 8
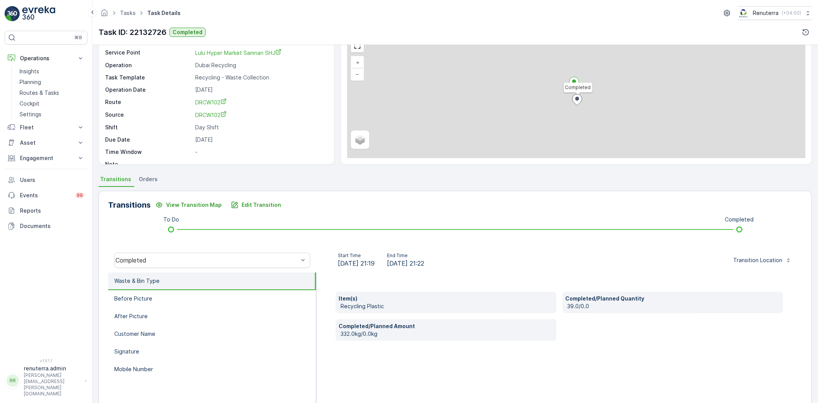
scroll to position [43, 0]
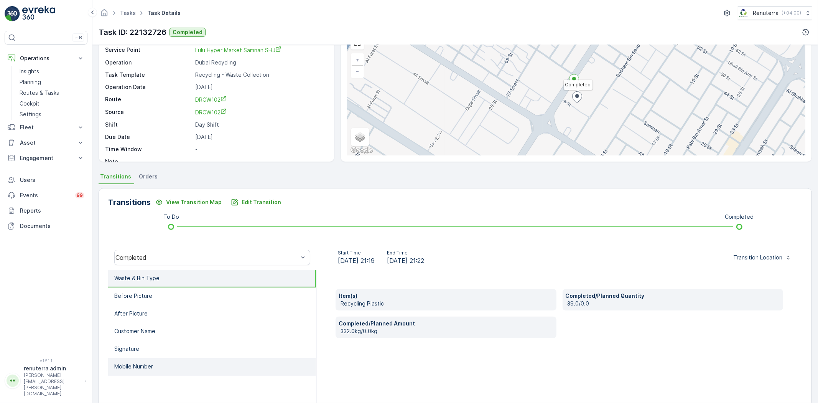
click at [179, 365] on li "Mobile Number" at bounding box center [212, 367] width 208 height 18
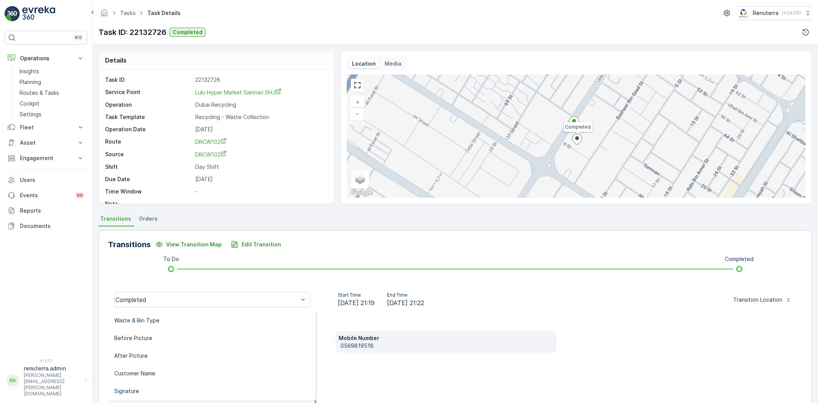
scroll to position [0, 0]
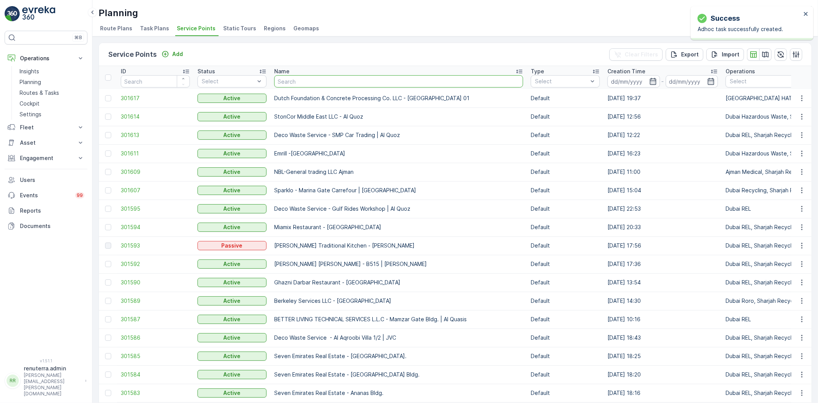
click at [281, 79] on input "text" at bounding box center [398, 81] width 249 height 12
type input "butin"
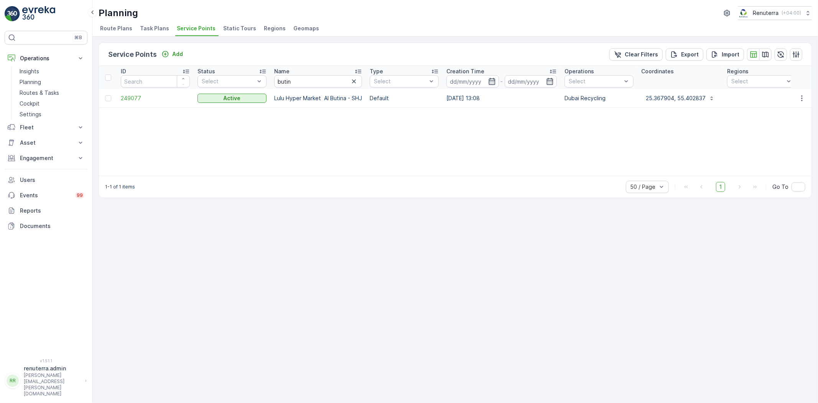
click at [133, 93] on td "249077" at bounding box center [155, 98] width 77 height 18
click at [133, 94] on span "249077" at bounding box center [155, 98] width 69 height 8
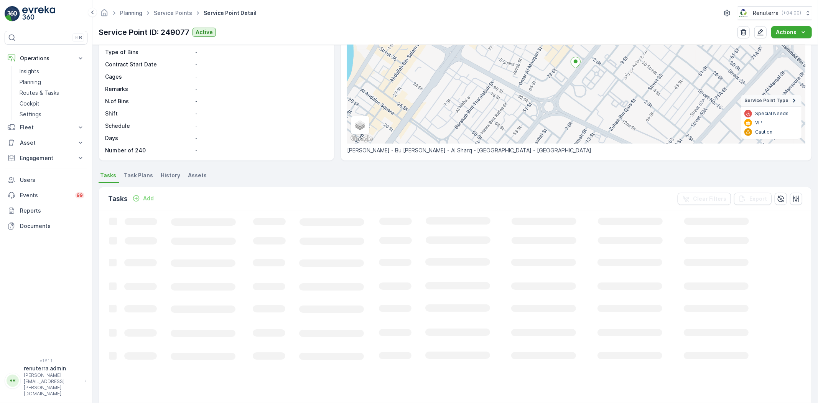
scroll to position [128, 0]
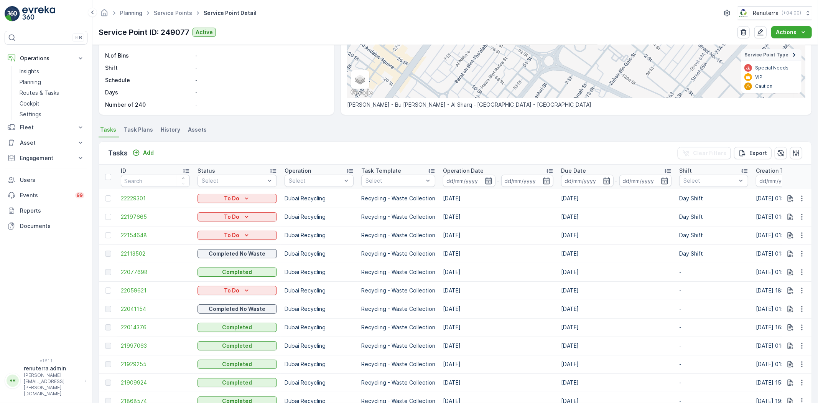
click at [485, 179] on icon "button" at bounding box center [488, 180] width 7 height 7
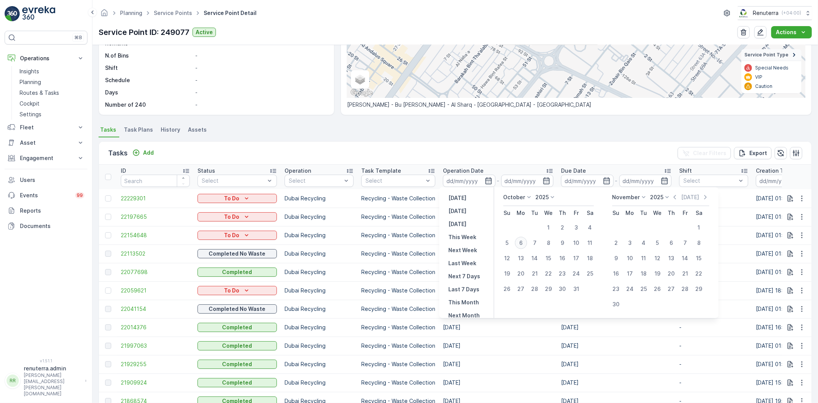
click at [522, 240] on div "6" at bounding box center [521, 243] width 12 height 12
type input "[DATE]"
click at [522, 240] on div "6" at bounding box center [521, 243] width 12 height 12
type input "[DATE]"
click at [522, 240] on div "6" at bounding box center [521, 243] width 12 height 12
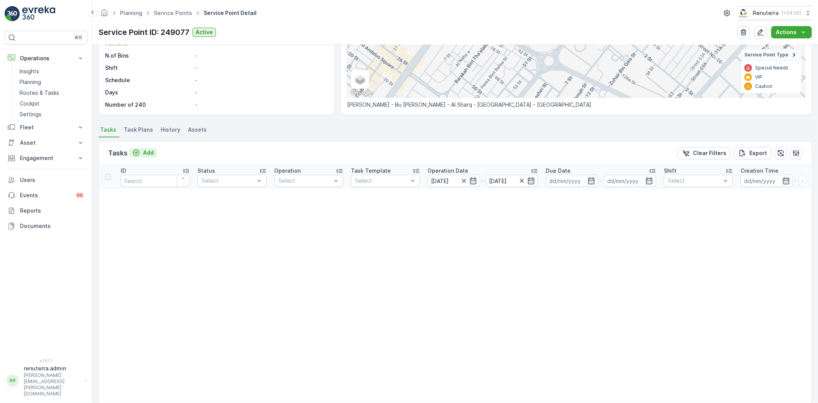
click at [151, 152] on p "Add" at bounding box center [148, 153] width 11 height 8
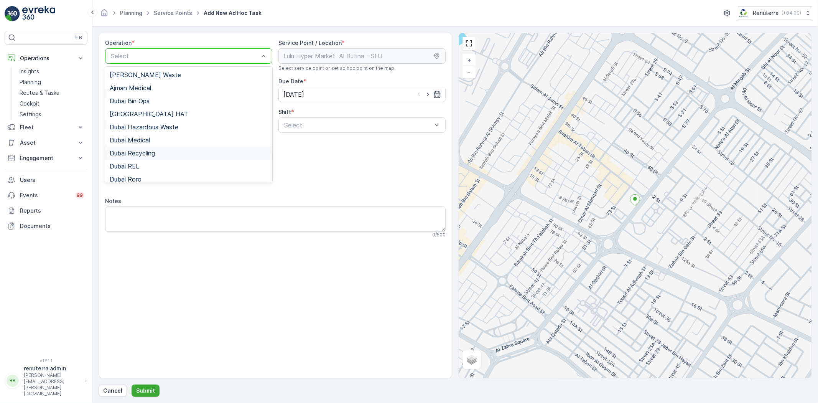
click at [146, 155] on span "Dubai Recycling" at bounding box center [132, 153] width 45 height 7
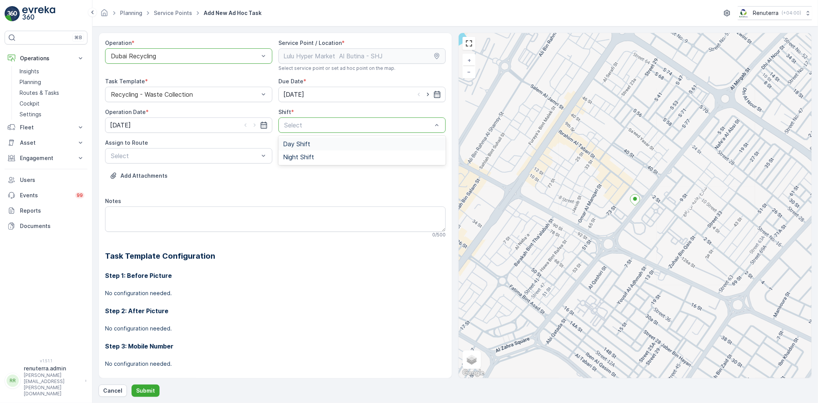
click at [293, 142] on span "Day Shift" at bounding box center [296, 143] width 27 height 7
click at [183, 185] on span "DRCW102 (Dispatched) - 12915" at bounding box center [155, 187] width 91 height 7
click at [145, 387] on p "Submit" at bounding box center [145, 391] width 19 height 8
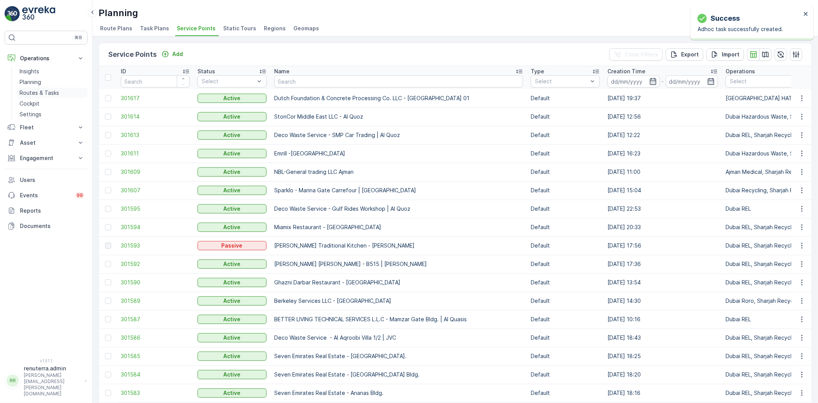
click at [40, 89] on link "Routes & Tasks" at bounding box center [51, 92] width 71 height 11
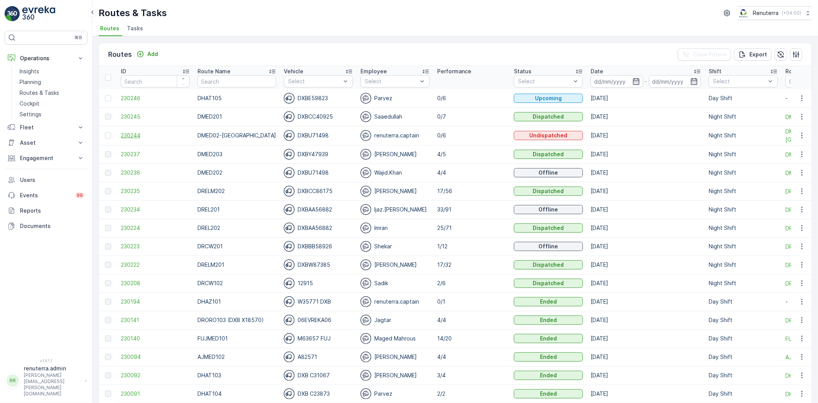
click at [128, 134] on span "230244" at bounding box center [155, 136] width 69 height 8
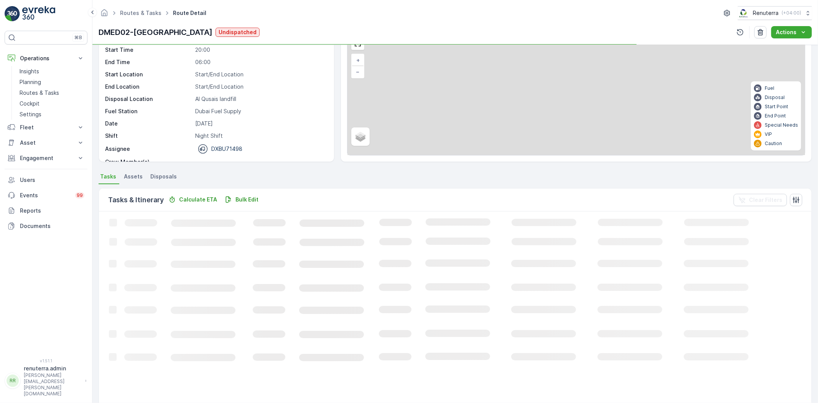
scroll to position [17, 0]
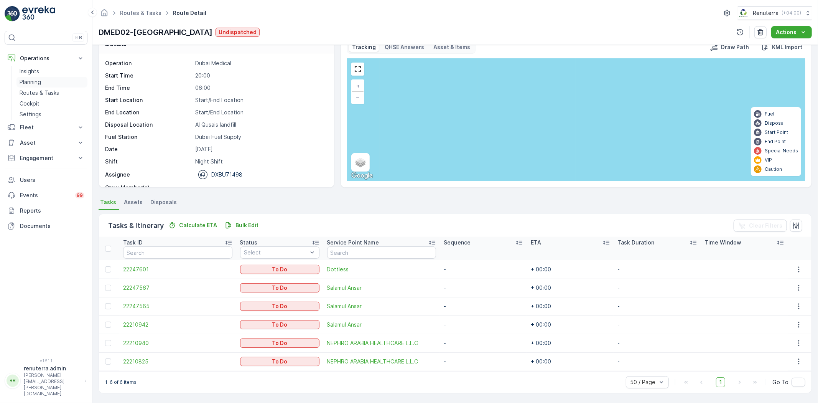
click at [46, 77] on link "Planning" at bounding box center [51, 82] width 71 height 11
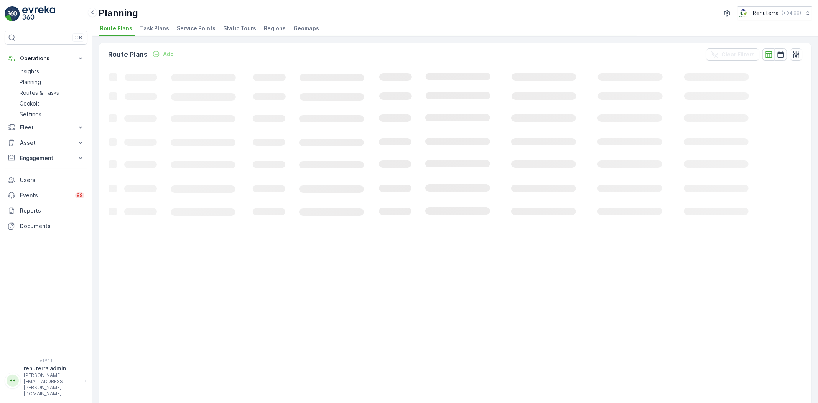
click at [210, 33] on li "Service Points" at bounding box center [196, 29] width 43 height 13
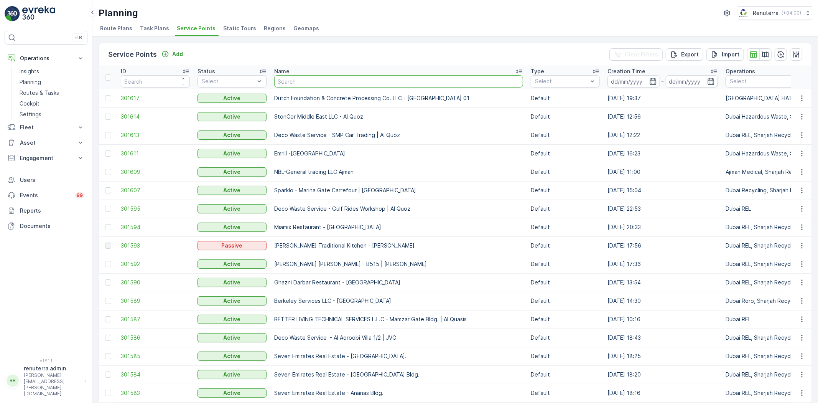
click at [326, 82] on input "text" at bounding box center [398, 81] width 249 height 12
type input "salam"
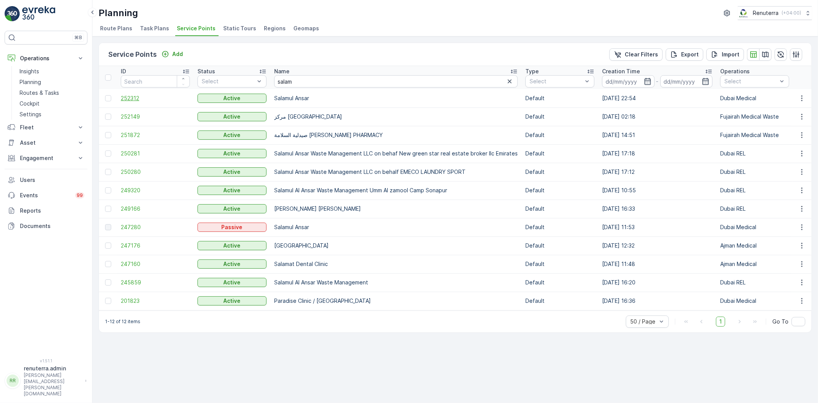
click at [131, 100] on span "252312" at bounding box center [155, 98] width 69 height 8
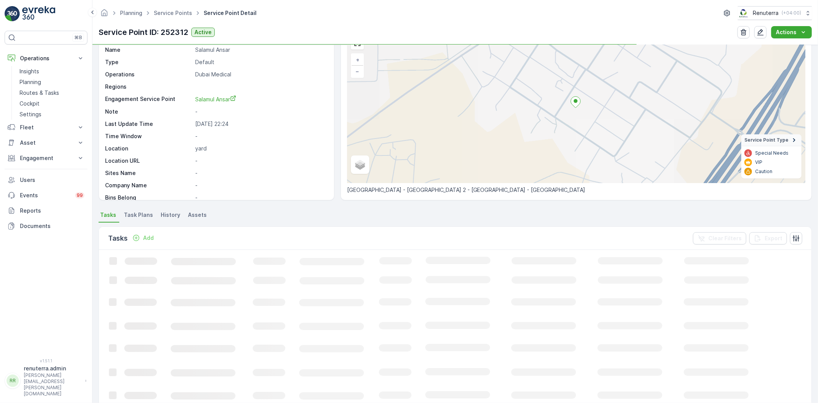
scroll to position [43, 0]
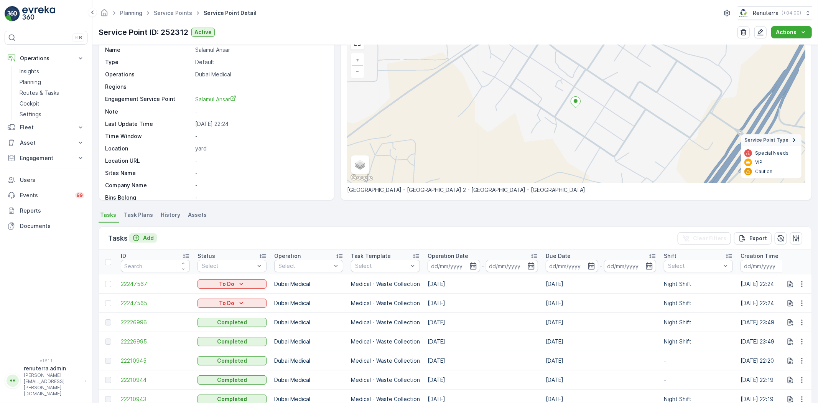
click at [147, 233] on button "Add" at bounding box center [143, 237] width 28 height 9
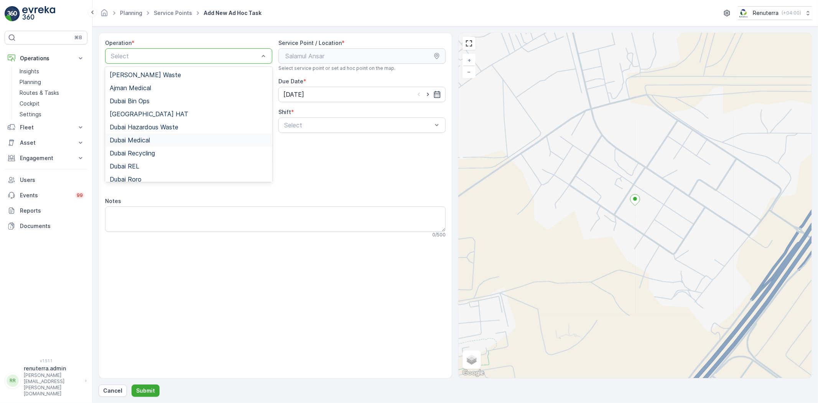
click at [156, 133] on div "Dubai Medical" at bounding box center [188, 139] width 167 height 13
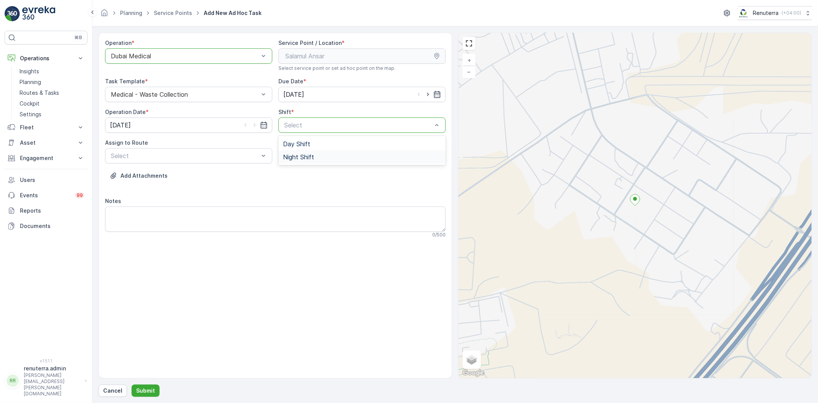
click at [291, 150] on div "Night Shift" at bounding box center [361, 156] width 167 height 13
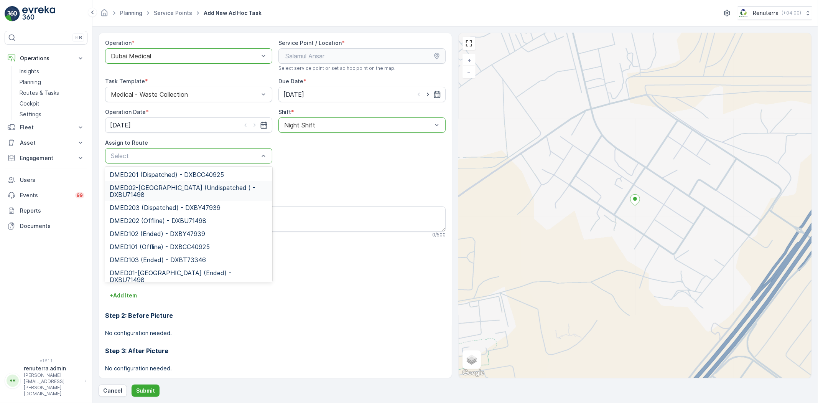
click at [166, 187] on span "DMED02-Khawaneej Yard (Undispatched ) - DXBU71498" at bounding box center [189, 191] width 158 height 14
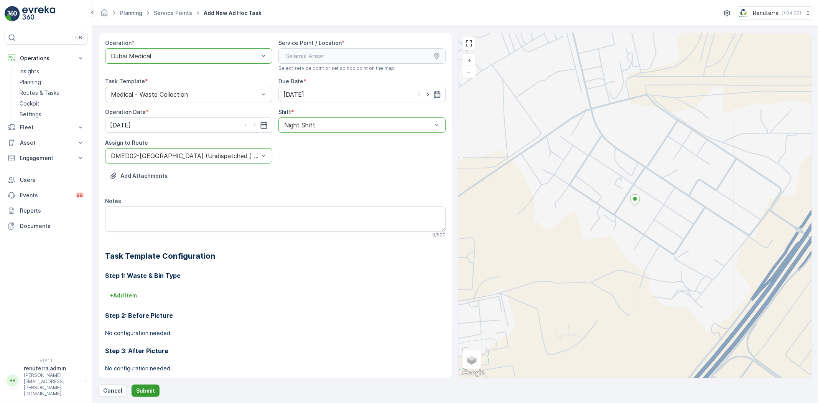
click at [155, 385] on button "Submit" at bounding box center [146, 390] width 28 height 12
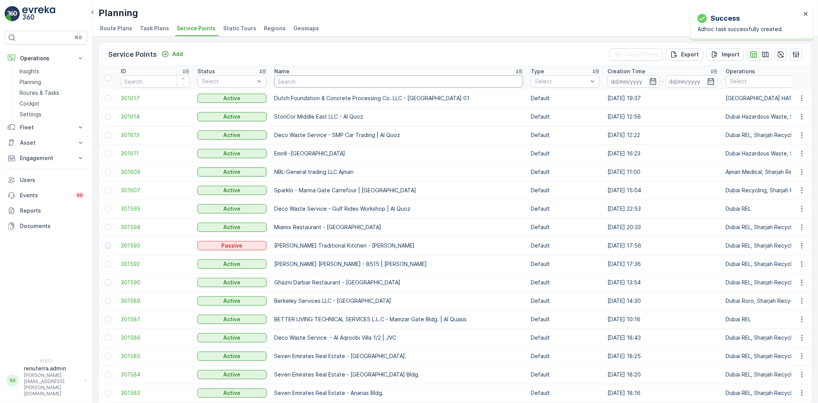
click at [292, 84] on input "text" at bounding box center [398, 81] width 249 height 12
type input "b1"
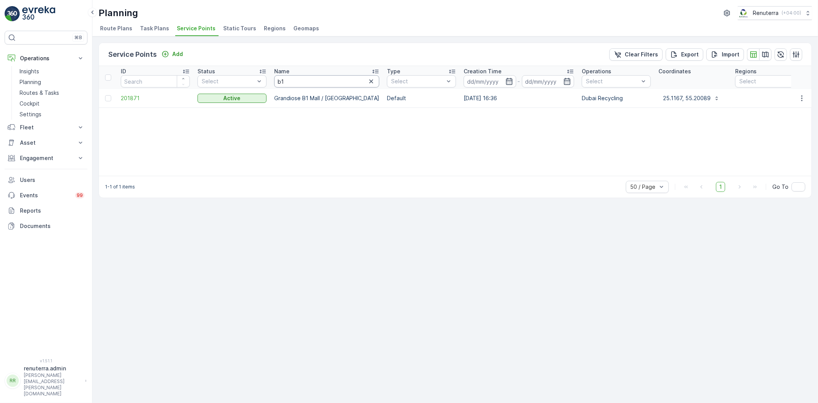
click at [332, 82] on input "b1" at bounding box center [326, 81] width 105 height 12
click at [369, 81] on icon "button" at bounding box center [371, 81] width 4 height 4
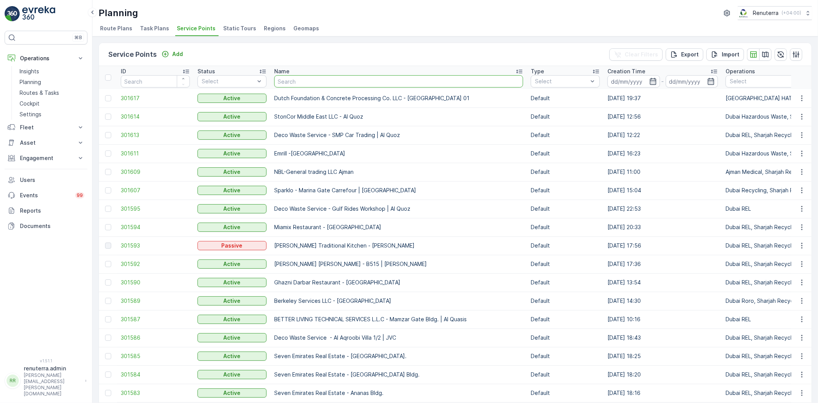
click at [367, 82] on input "text" at bounding box center [398, 81] width 249 height 12
click at [356, 82] on input "text" at bounding box center [398, 81] width 249 height 12
type input "b1"
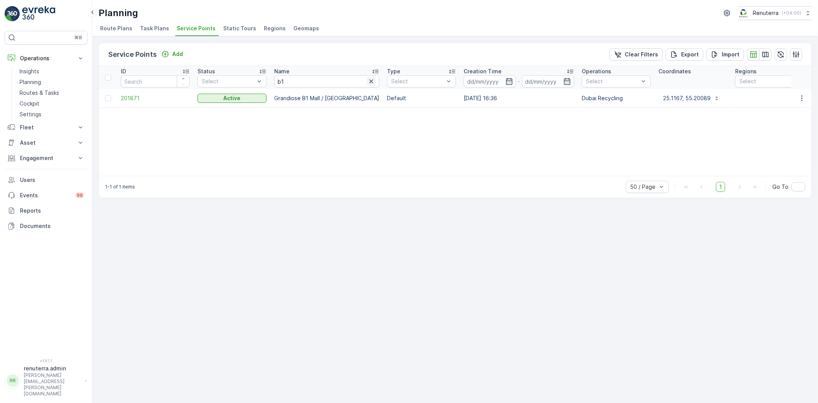
click at [367, 78] on icon "button" at bounding box center [371, 81] width 8 height 8
click at [353, 79] on input "text" at bounding box center [326, 81] width 105 height 12
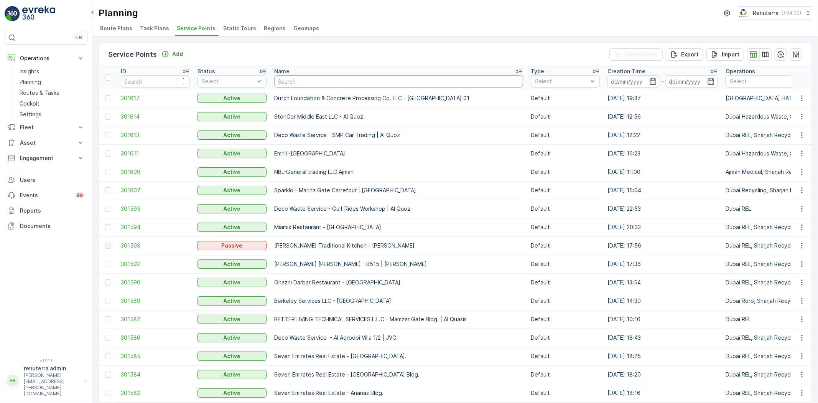
click at [353, 79] on input "text" at bounding box center [398, 81] width 249 height 12
click at [347, 82] on input "text" at bounding box center [398, 81] width 249 height 12
type input "acc"
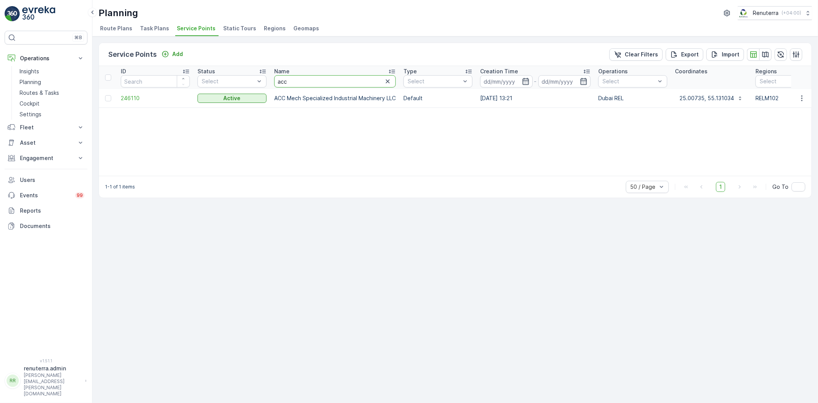
click at [328, 83] on input "acc" at bounding box center [335, 81] width 122 height 12
type input "a"
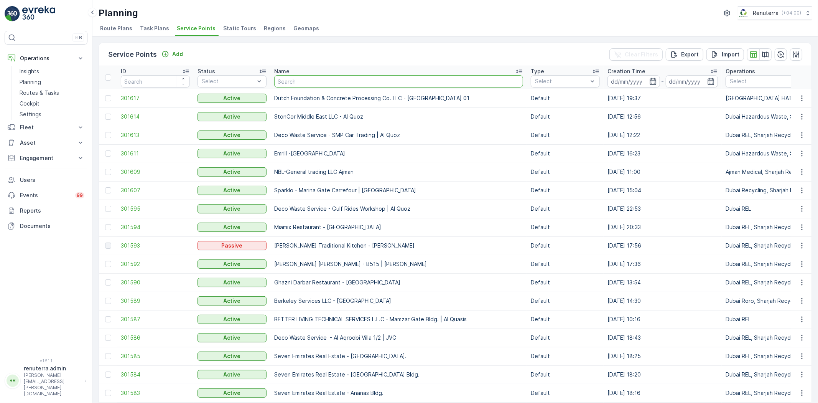
click at [328, 83] on input "text" at bounding box center [398, 81] width 249 height 12
type input "bacca"
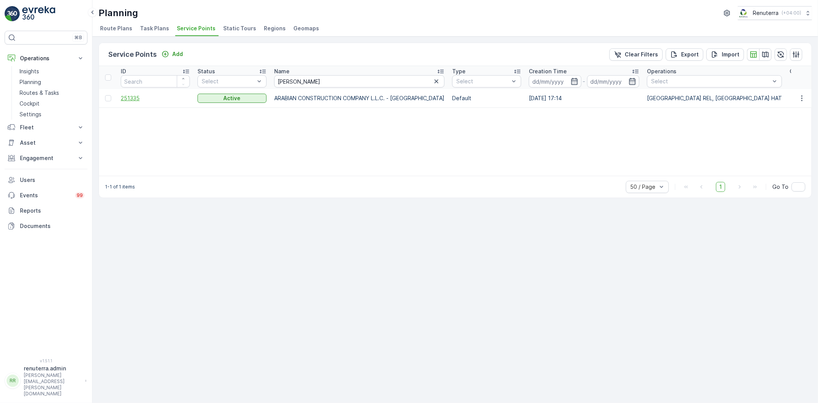
click at [131, 100] on span "251335" at bounding box center [155, 98] width 69 height 8
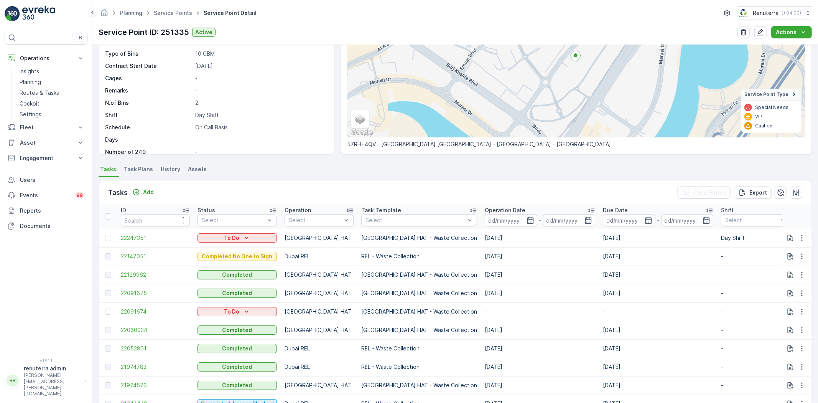
scroll to position [85, 0]
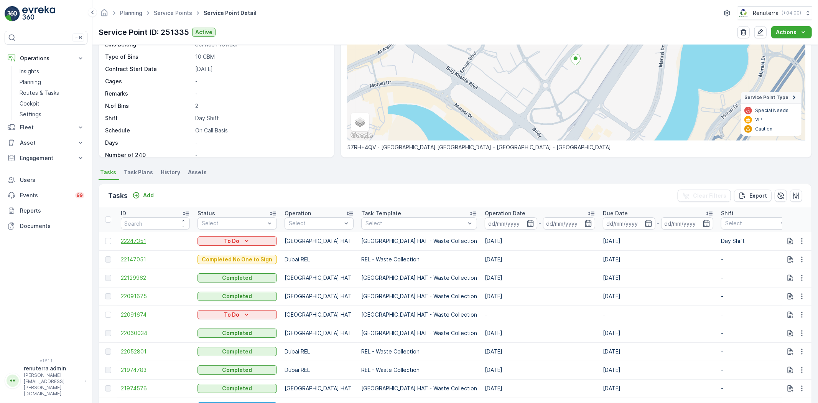
click at [140, 240] on span "22247351" at bounding box center [155, 241] width 69 height 8
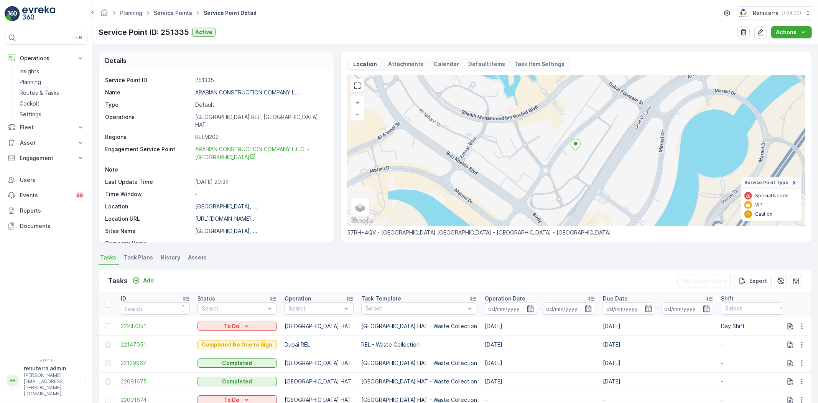
click at [165, 13] on link "Service Points" at bounding box center [173, 13] width 38 height 7
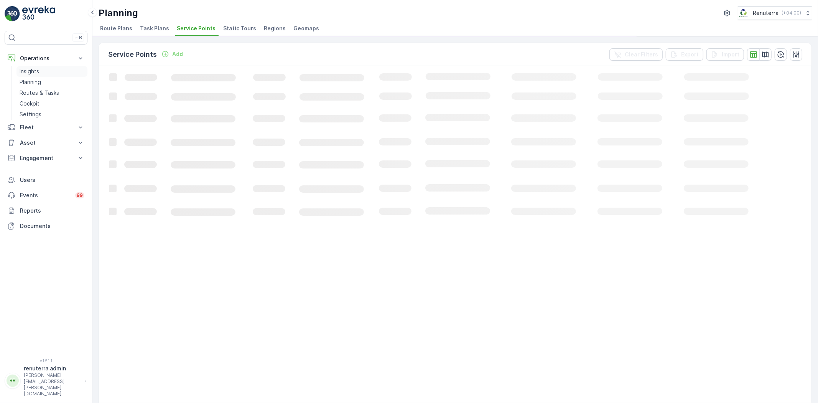
click at [41, 75] on link "Insights" at bounding box center [51, 71] width 71 height 11
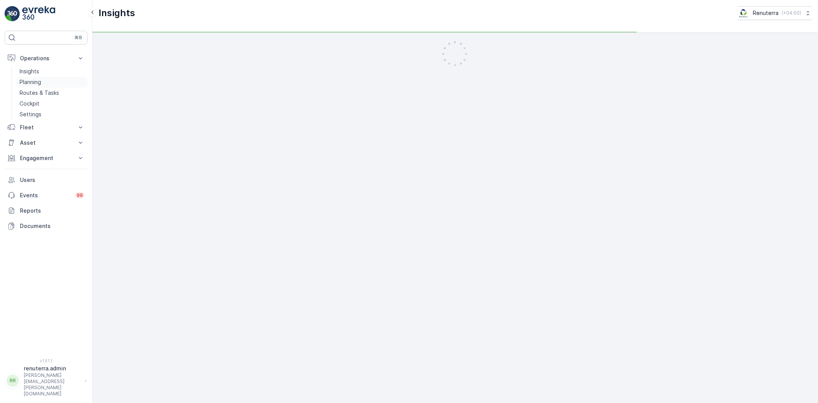
click at [38, 81] on p "Planning" at bounding box center [30, 82] width 21 height 8
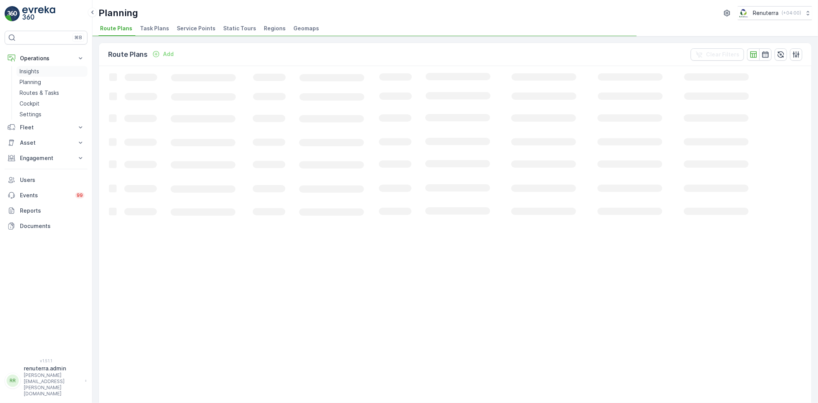
click at [44, 67] on link "Insights" at bounding box center [51, 71] width 71 height 11
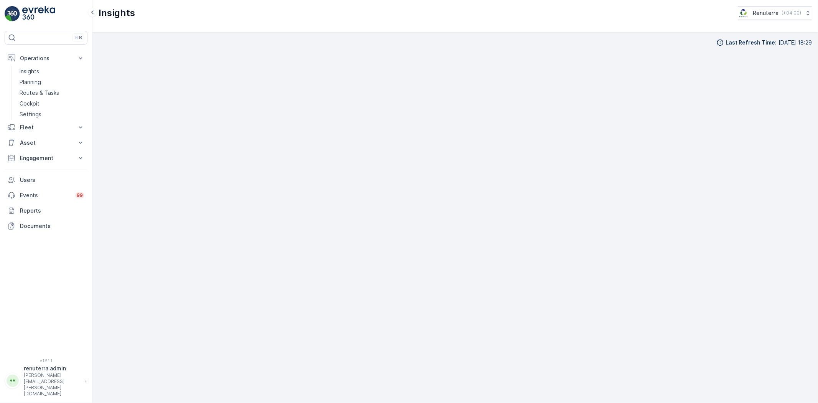
scroll to position [8, 0]
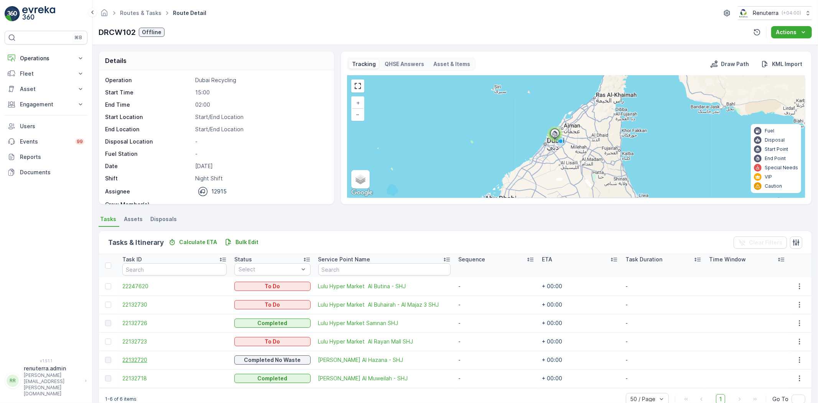
click at [144, 357] on span "22132720" at bounding box center [174, 360] width 104 height 8
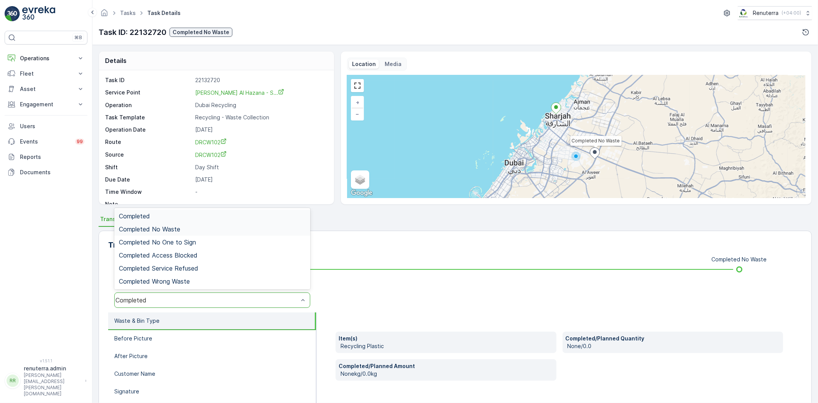
click at [193, 228] on div "Completed No Waste" at bounding box center [212, 228] width 187 height 7
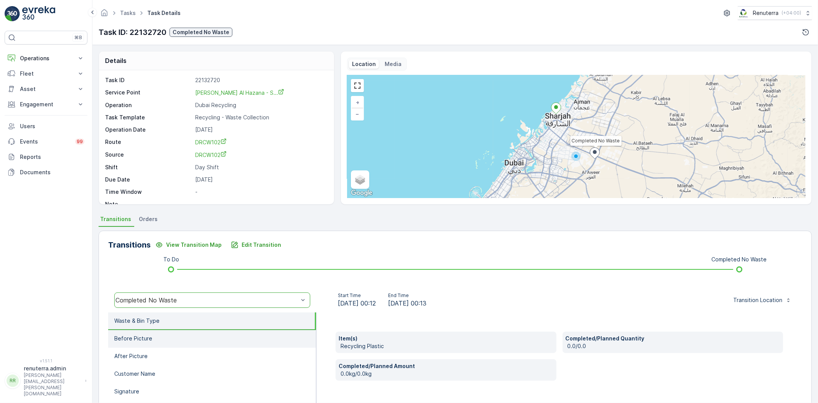
click at [166, 330] on ul "Waste & Bin Type Before Picture After Picture Customer Name Signature Mobile Nu…" at bounding box center [212, 388] width 208 height 153
click at [160, 354] on li "After Picture" at bounding box center [212, 356] width 208 height 18
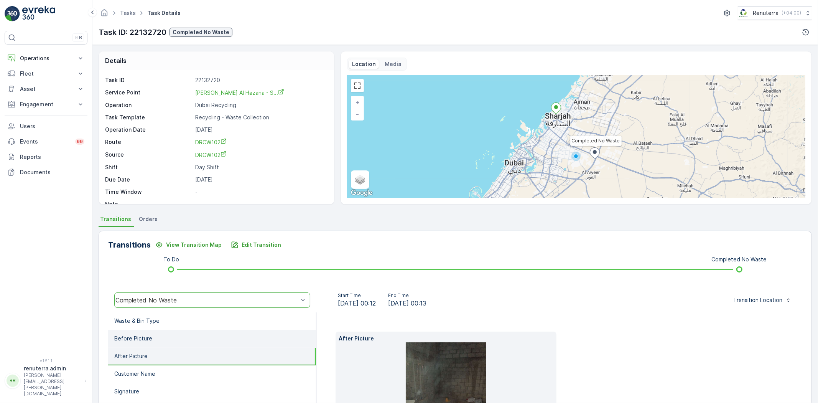
scroll to position [43, 0]
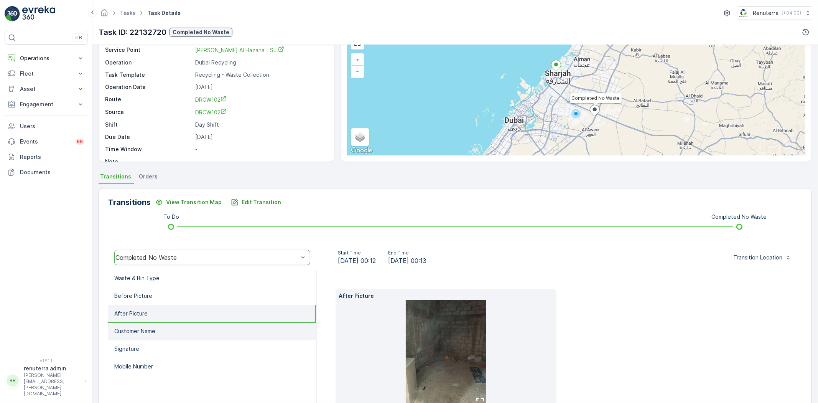
click at [178, 335] on li "Customer Name" at bounding box center [212, 332] width 208 height 18
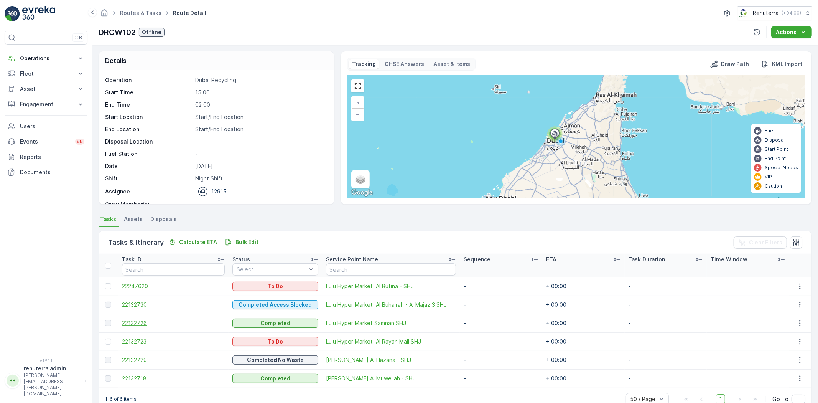
drag, startPoint x: 136, startPoint y: 295, endPoint x: 171, endPoint y: 320, distance: 43.0
click at [171, 320] on span "22132726" at bounding box center [173, 323] width 103 height 8
click at [130, 302] on span "22132730" at bounding box center [173, 305] width 103 height 8
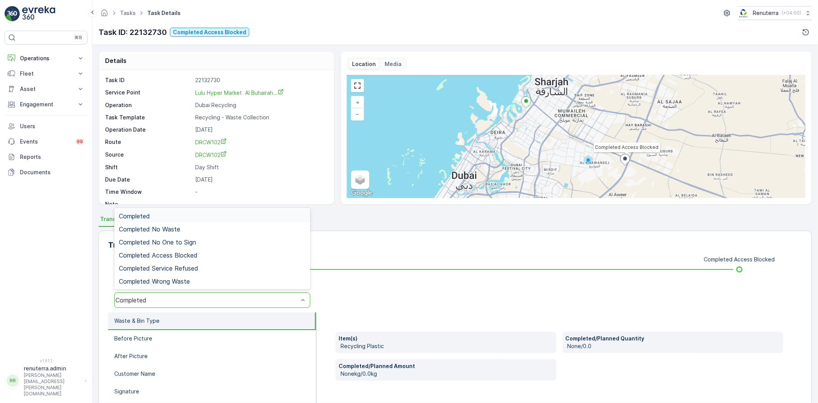
click at [151, 295] on div "Completed" at bounding box center [212, 299] width 196 height 15
click at [169, 252] on span "Completed Access Blocked" at bounding box center [158, 255] width 79 height 7
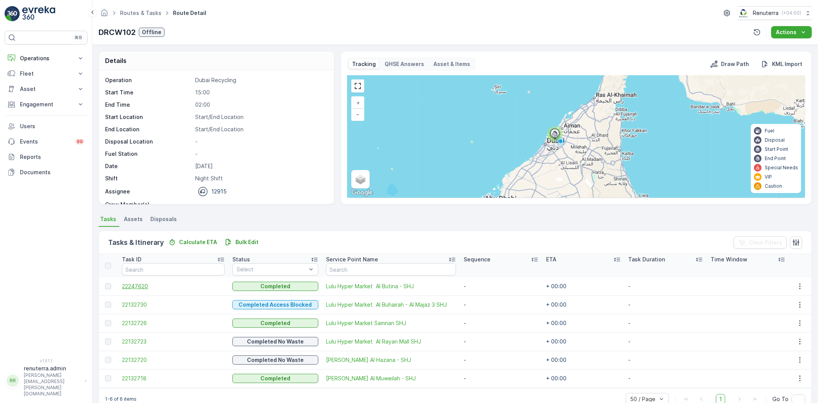
click at [141, 284] on span "22247620" at bounding box center [173, 286] width 103 height 8
